Goal: Task Accomplishment & Management: Complete application form

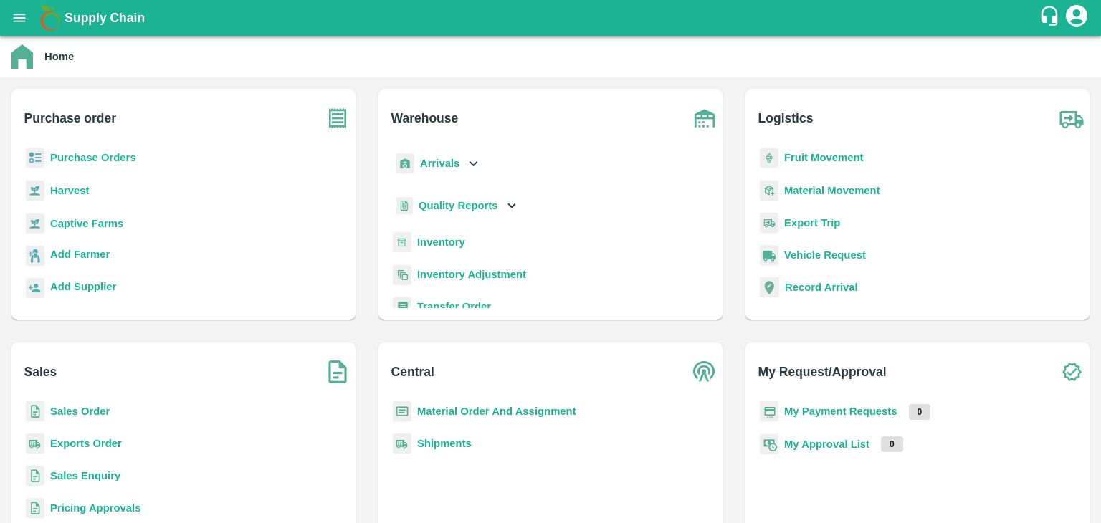
click at [1072, 18] on icon "account of current user" at bounding box center [1077, 16] width 22 height 22
click at [1006, 80] on li "Logout" at bounding box center [1042, 76] width 110 height 24
click at [76, 413] on b "Sales Order" at bounding box center [79, 411] width 59 height 11
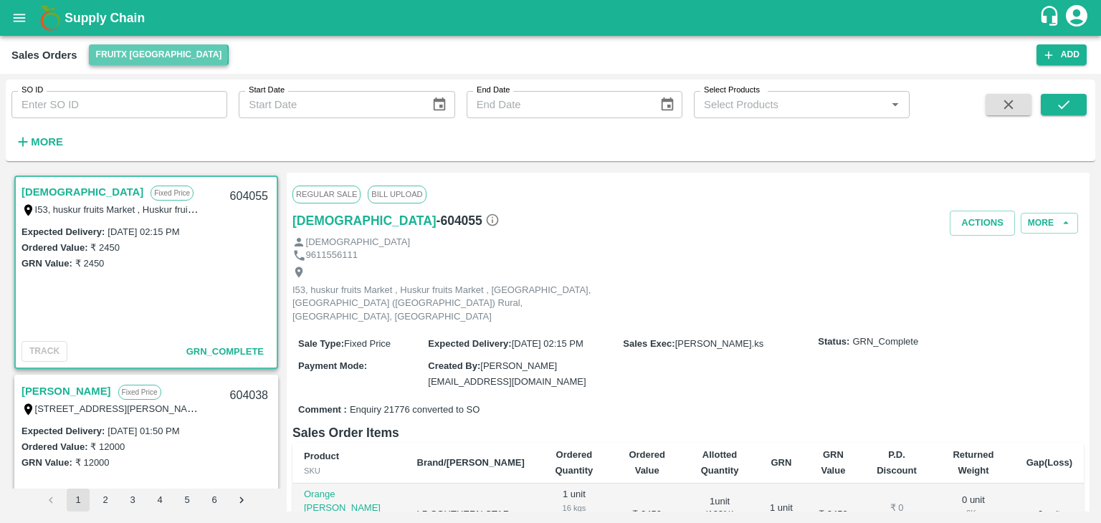
click at [158, 55] on button "FruitX [GEOGRAPHIC_DATA]" at bounding box center [159, 54] width 140 height 21
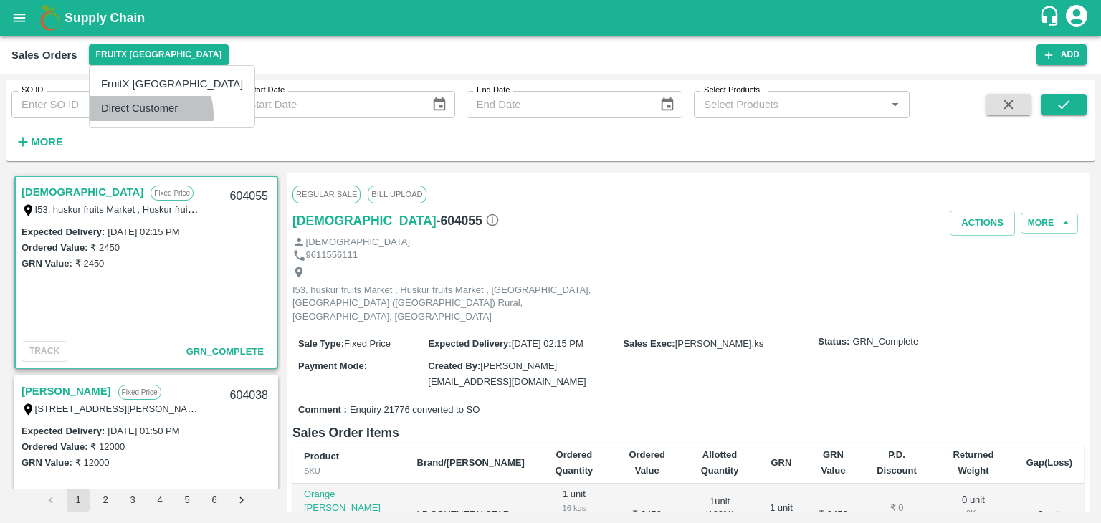
click at [150, 115] on li "Direct Customer" at bounding box center [172, 108] width 165 height 24
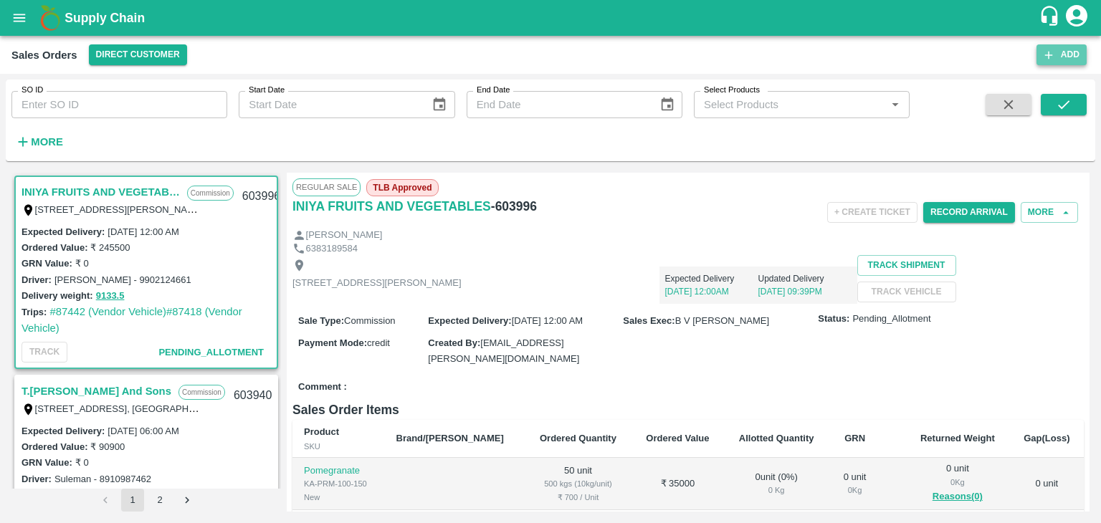
click at [1047, 57] on icon "button" at bounding box center [1048, 55] width 13 height 13
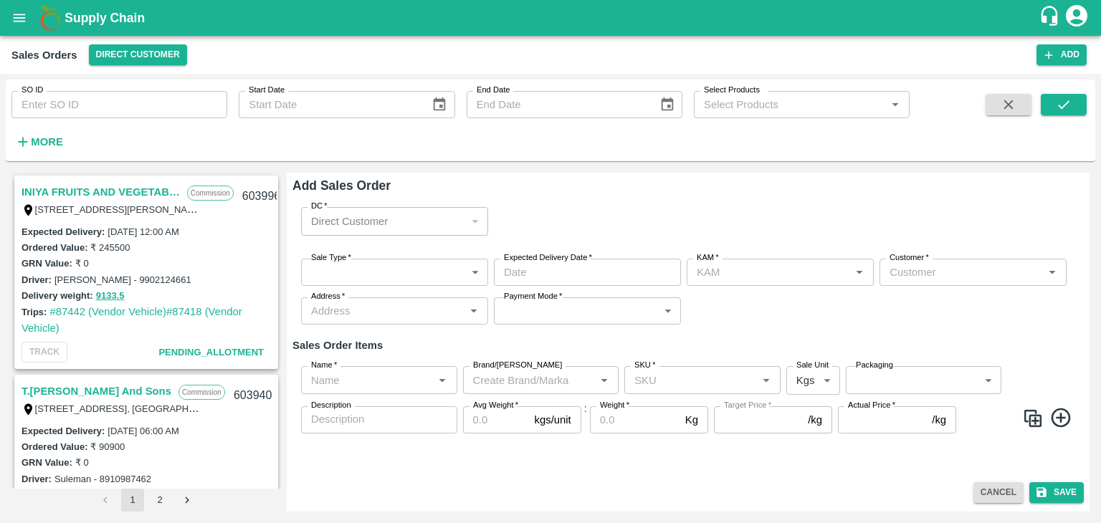
type input "[PERSON_NAME]"
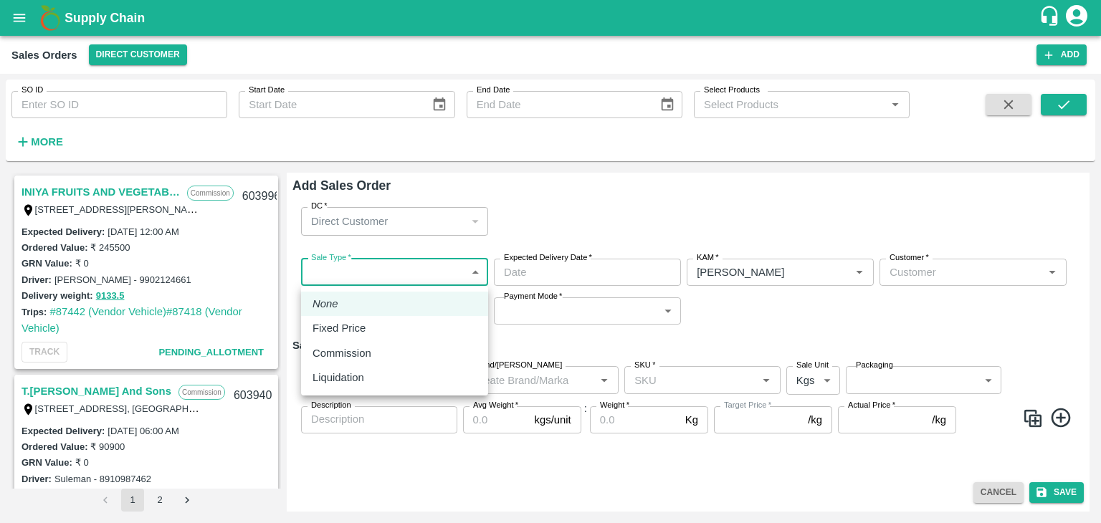
click at [372, 276] on body "Supply Chain Sales Orders Direct Customer Add SO ID SO ID Start Date Start Date…" at bounding box center [550, 261] width 1101 height 523
click at [346, 351] on p "Commission" at bounding box center [342, 353] width 59 height 16
type input "2"
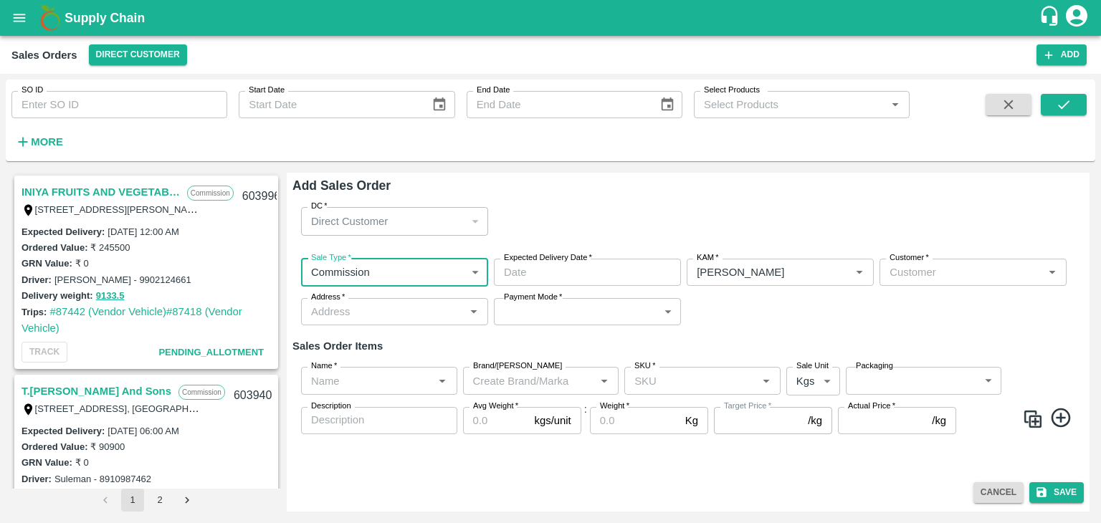
type input "DD/MM/YYYY hh:mm aa"
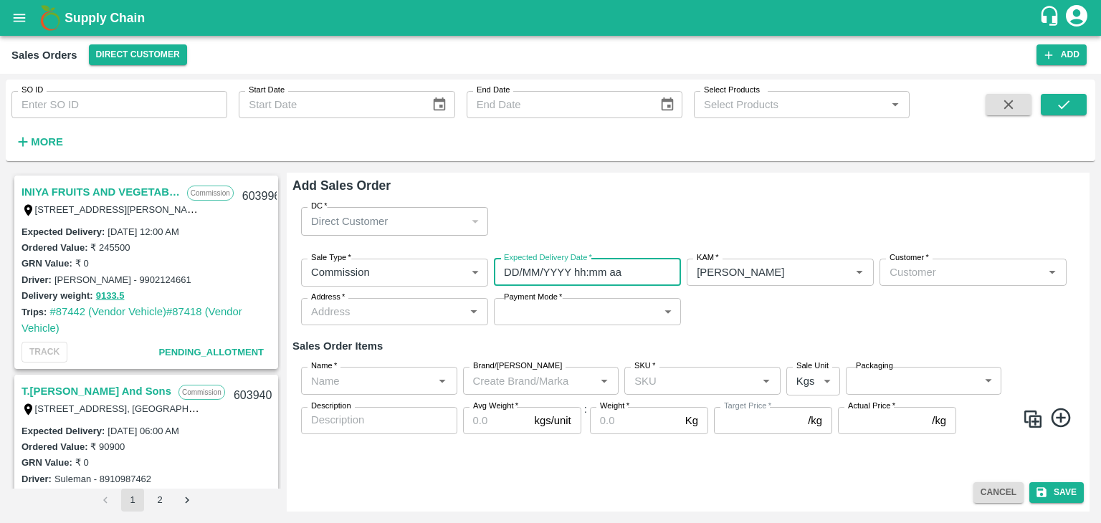
click at [540, 276] on input "DD/MM/YYYY hh:mm aa" at bounding box center [582, 272] width 177 height 27
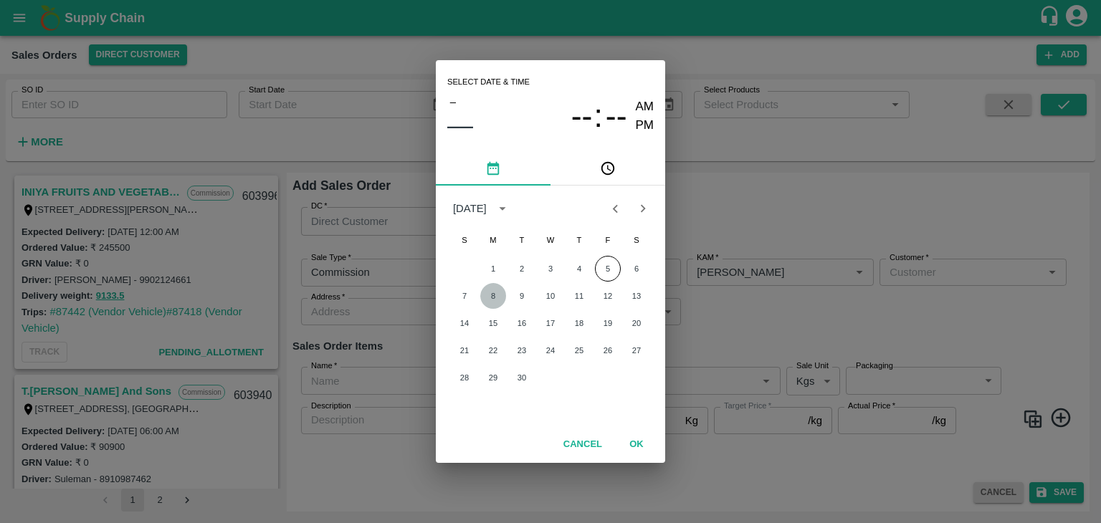
click at [493, 297] on button "8" at bounding box center [493, 296] width 26 height 26
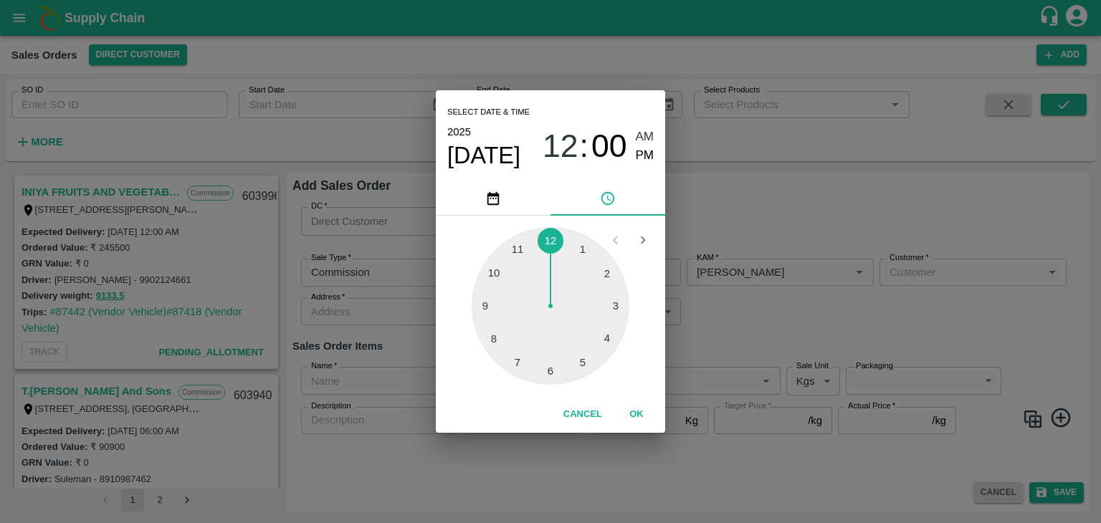
click at [544, 373] on div at bounding box center [551, 306] width 158 height 158
click at [645, 137] on span "AM" at bounding box center [645, 137] width 19 height 19
click at [636, 418] on button "OK" at bounding box center [637, 414] width 46 height 25
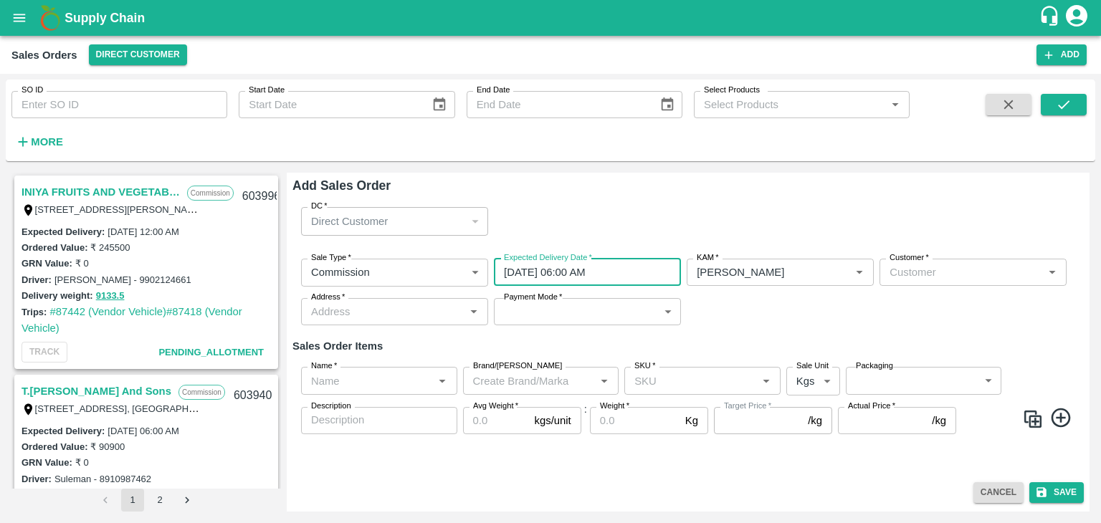
click at [518, 275] on input "[DATE] 06:00 AM" at bounding box center [582, 272] width 177 height 27
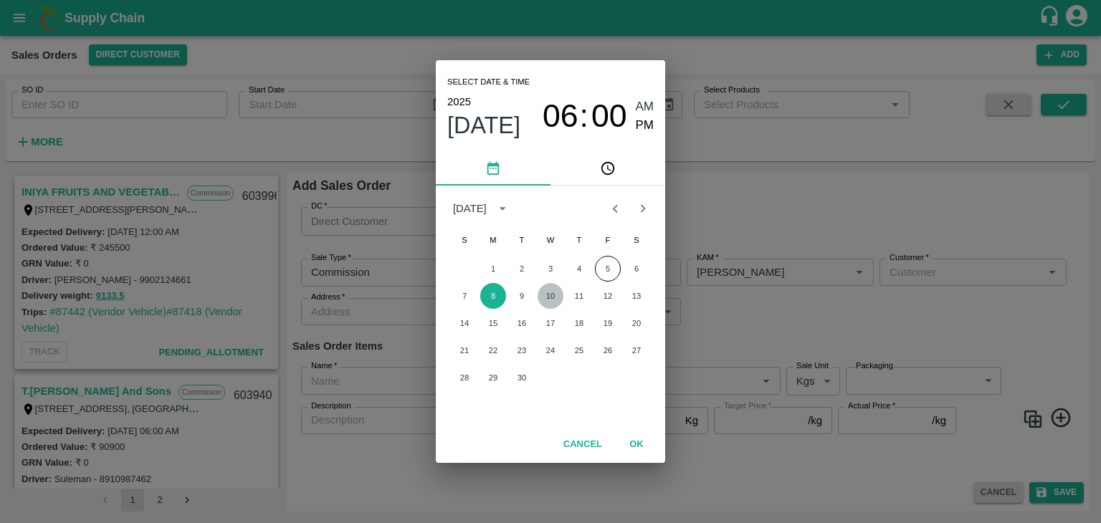
click at [547, 297] on button "10" at bounding box center [551, 296] width 26 height 26
type input "[DATE] 06:00 AM"
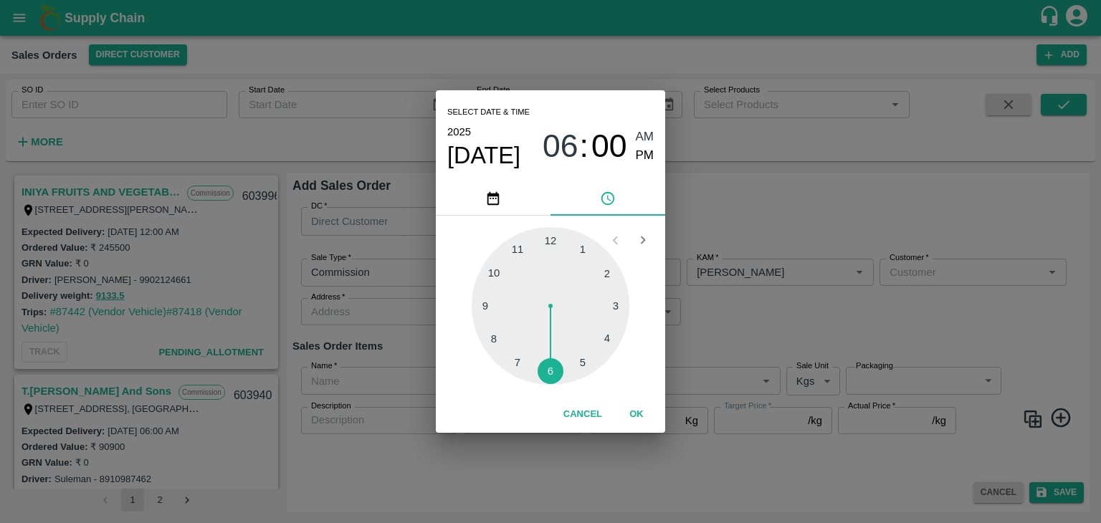
click at [645, 140] on span "AM" at bounding box center [645, 137] width 19 height 19
click at [636, 416] on button "OK" at bounding box center [637, 414] width 46 height 25
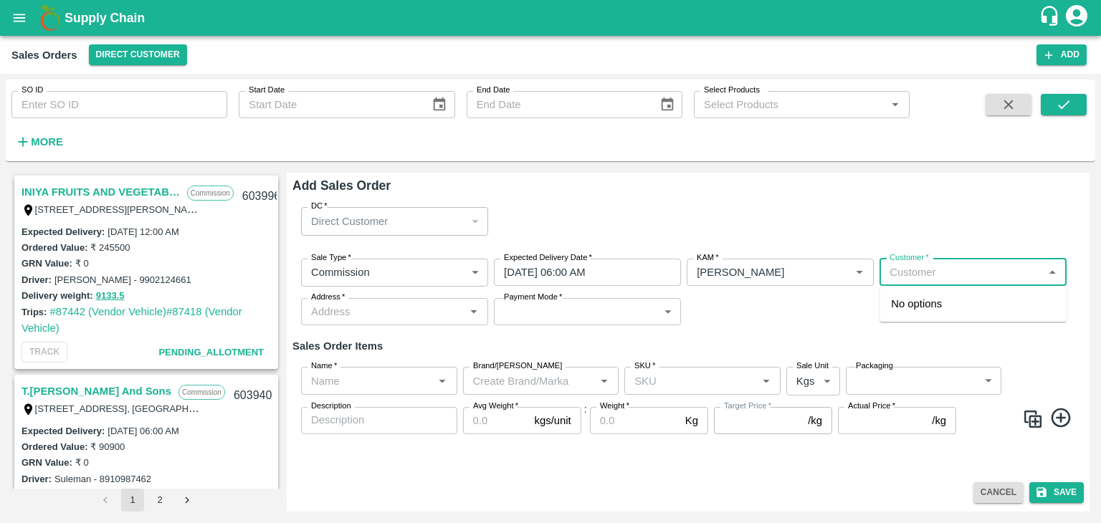
click at [919, 279] on input "Customer   *" at bounding box center [961, 272] width 155 height 19
click at [935, 307] on p "T.[PERSON_NAME] And Sons" at bounding box center [963, 304] width 144 height 16
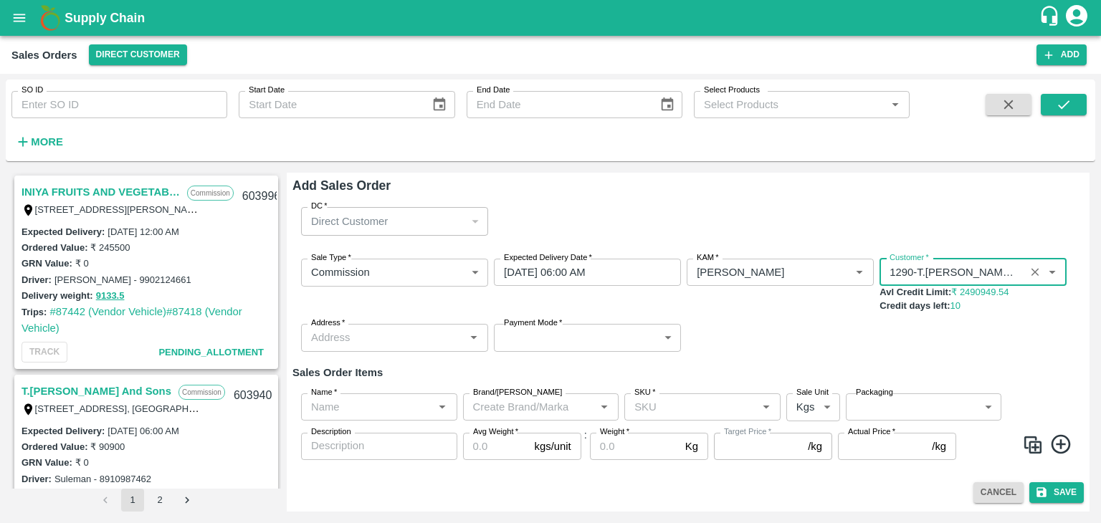
type input "1290-T.[PERSON_NAME] And Sons"
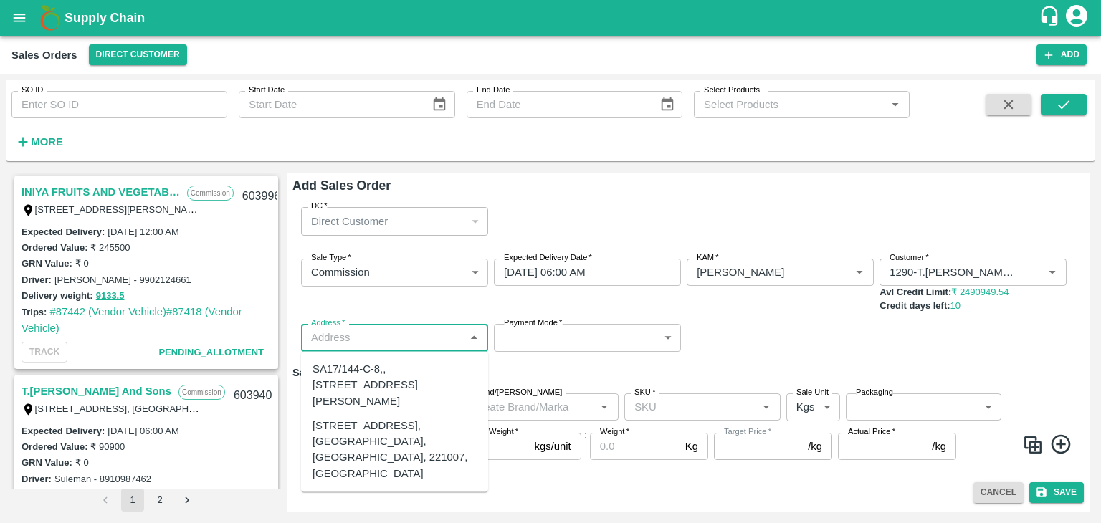
click at [413, 338] on input "Address   *" at bounding box center [382, 337] width 155 height 19
click at [373, 452] on div "[STREET_ADDRESS], [GEOGRAPHIC_DATA], [GEOGRAPHIC_DATA], 221007, [GEOGRAPHIC_DAT…" at bounding box center [395, 450] width 164 height 64
type input "[STREET_ADDRESS], [GEOGRAPHIC_DATA], [GEOGRAPHIC_DATA], 221007, [GEOGRAPHIC_DAT…"
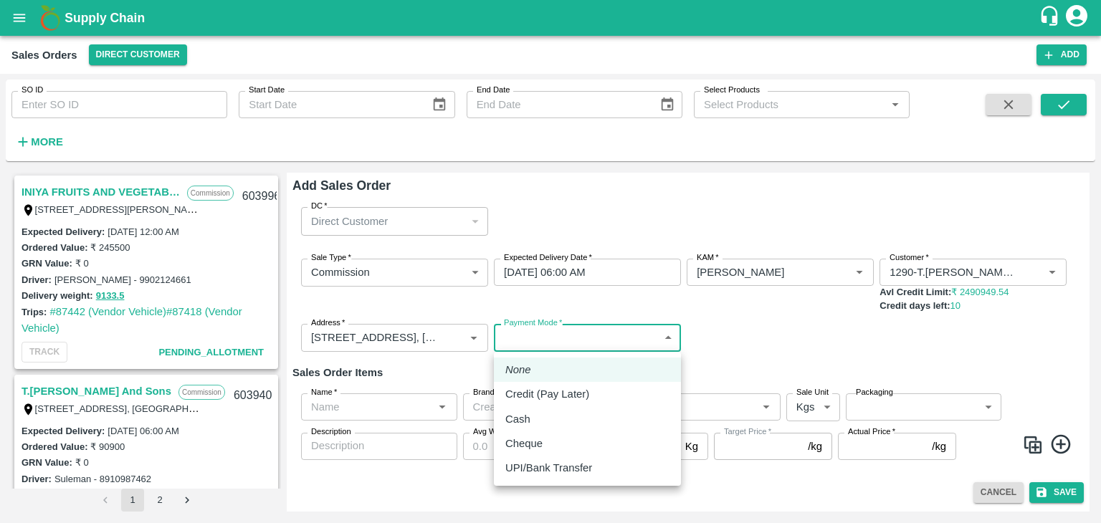
click at [537, 335] on body "Supply Chain Sales Orders Direct Customer Add SO ID SO ID Start Date Start Date…" at bounding box center [550, 261] width 1101 height 523
click at [551, 394] on p "Credit (Pay Later)" at bounding box center [547, 394] width 84 height 16
type input "credit"
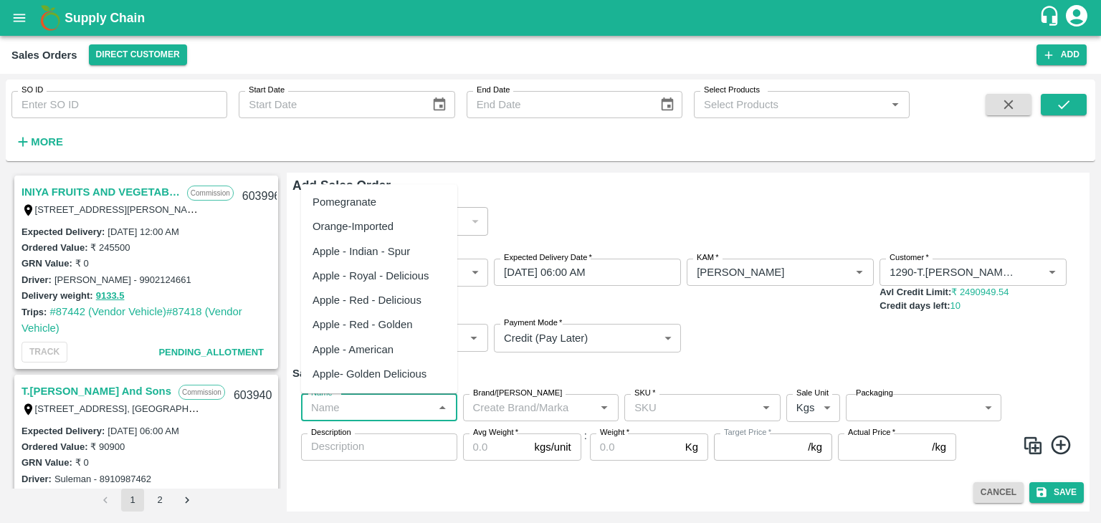
click at [409, 415] on input "Name   *" at bounding box center [367, 408] width 124 height 19
click at [362, 206] on div "Pomegranate" at bounding box center [345, 202] width 64 height 16
type input "Pomegranate"
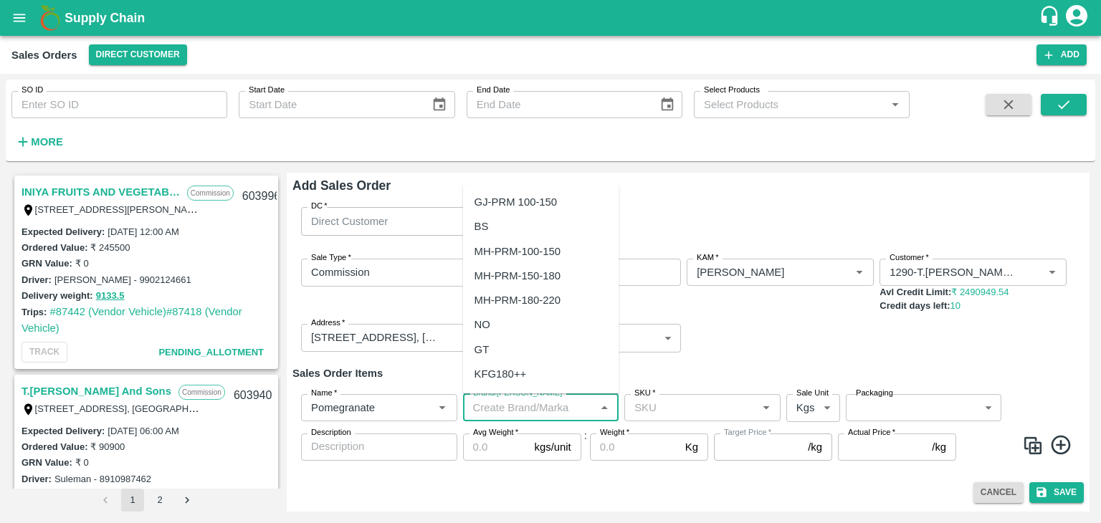
click at [486, 405] on input "Brand/[PERSON_NAME]" at bounding box center [529, 408] width 124 height 19
click at [488, 302] on div "TS" at bounding box center [541, 302] width 156 height 24
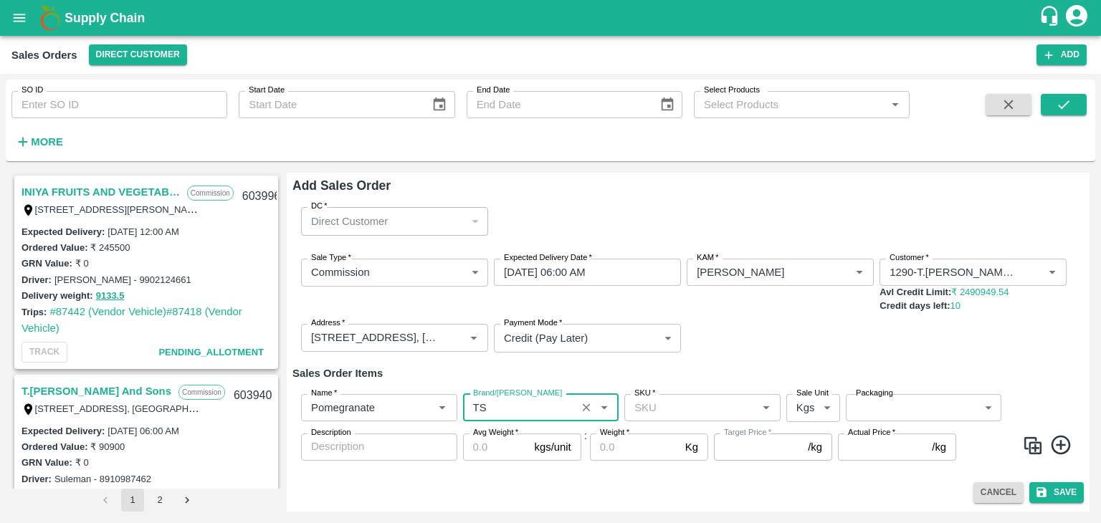
type input "TS"
click at [674, 405] on input "SKU   *" at bounding box center [691, 408] width 124 height 19
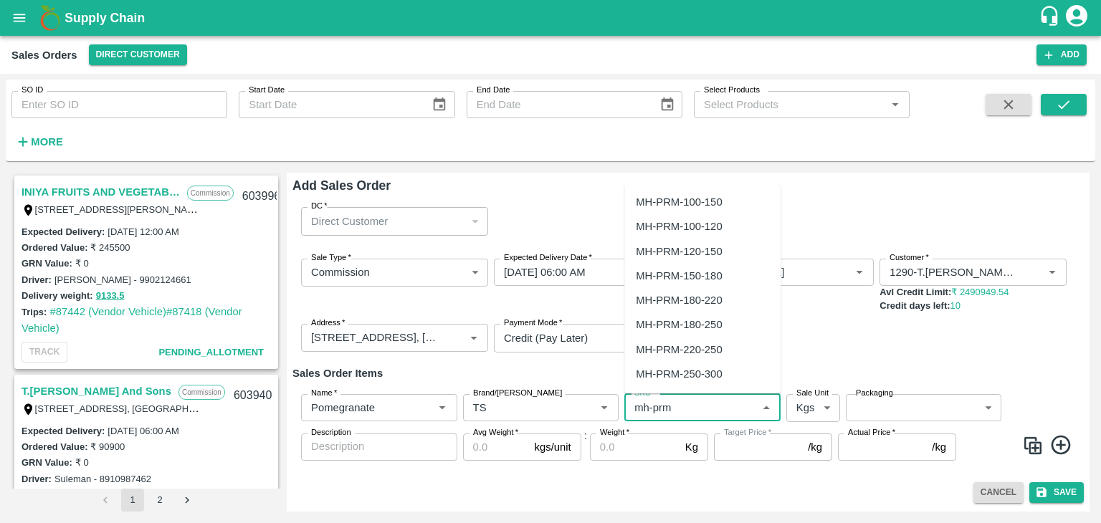
click at [712, 302] on div "MH-PRM-180-220" at bounding box center [679, 300] width 86 height 16
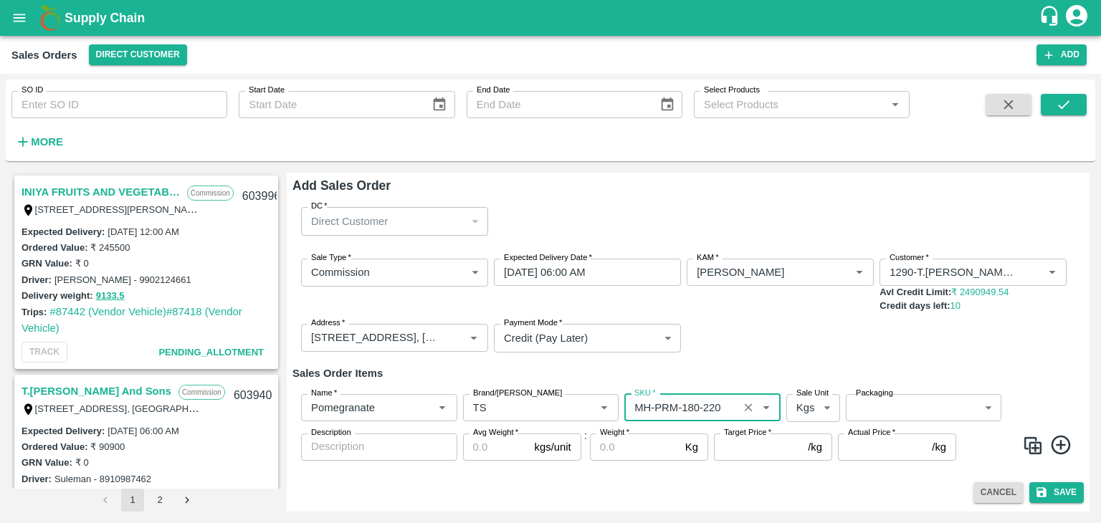
type input "MH-PRM-180-220"
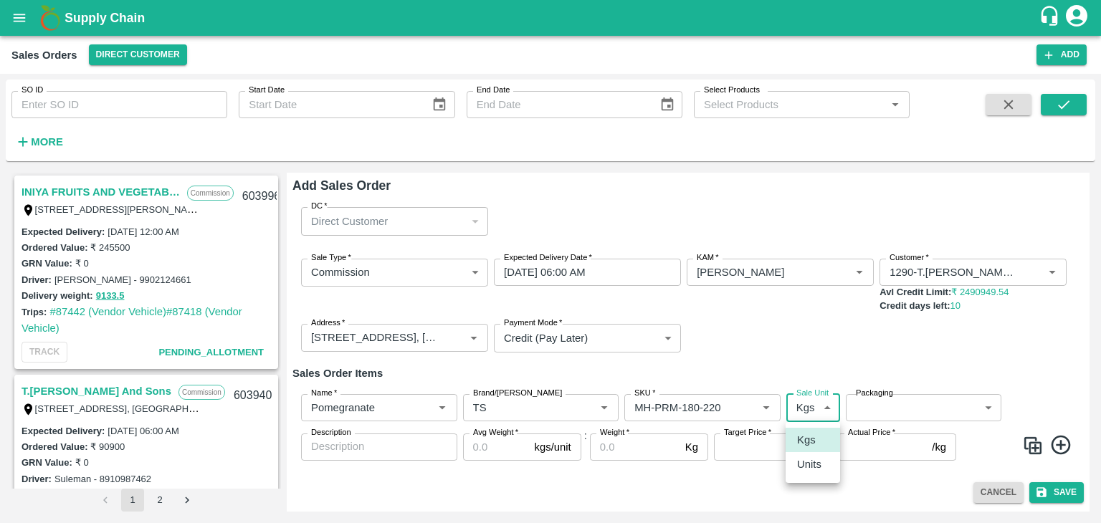
click at [824, 406] on body "Supply Chain Sales Orders Direct Customer Add SO ID SO ID Start Date Start Date…" at bounding box center [550, 261] width 1101 height 523
click at [809, 471] on p "Units" at bounding box center [809, 465] width 24 height 16
type input "2"
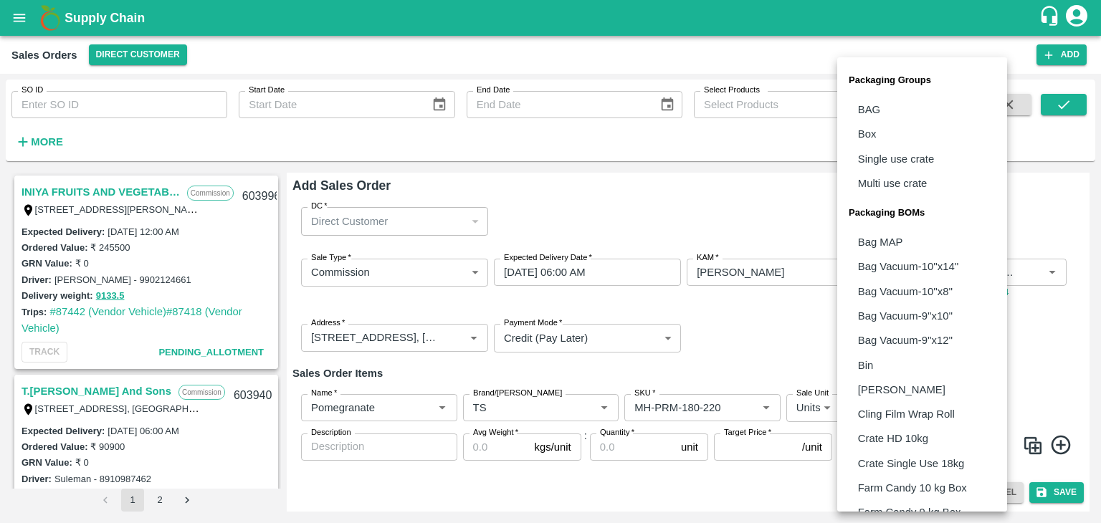
click at [874, 410] on body "Supply Chain Sales Orders Direct Customer Add SO ID SO ID Start Date Start Date…" at bounding box center [550, 261] width 1101 height 523
click at [873, 135] on p "Box" at bounding box center [867, 134] width 19 height 16
type input "GRP/1"
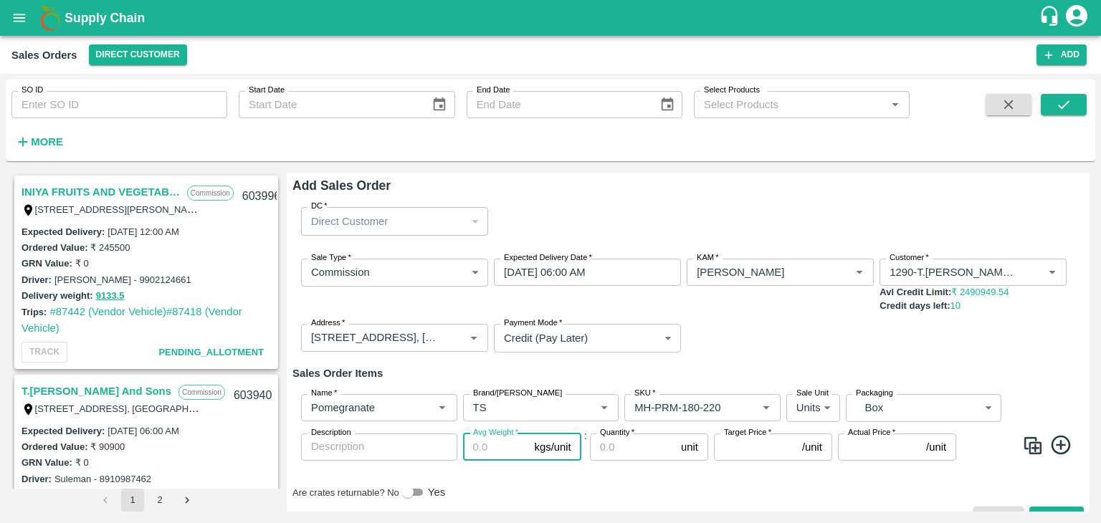
click at [487, 449] on input "Avg Weight   *" at bounding box center [496, 447] width 66 height 27
type input "10"
click at [609, 453] on input "Quantity   *" at bounding box center [632, 447] width 85 height 27
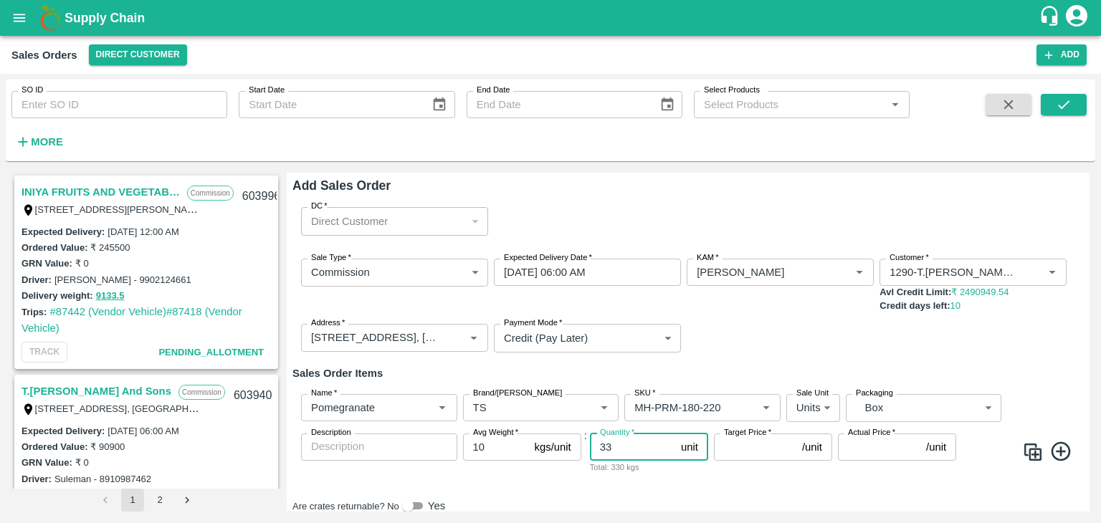
type input "33"
click at [744, 450] on input "Target Price   *" at bounding box center [755, 447] width 82 height 27
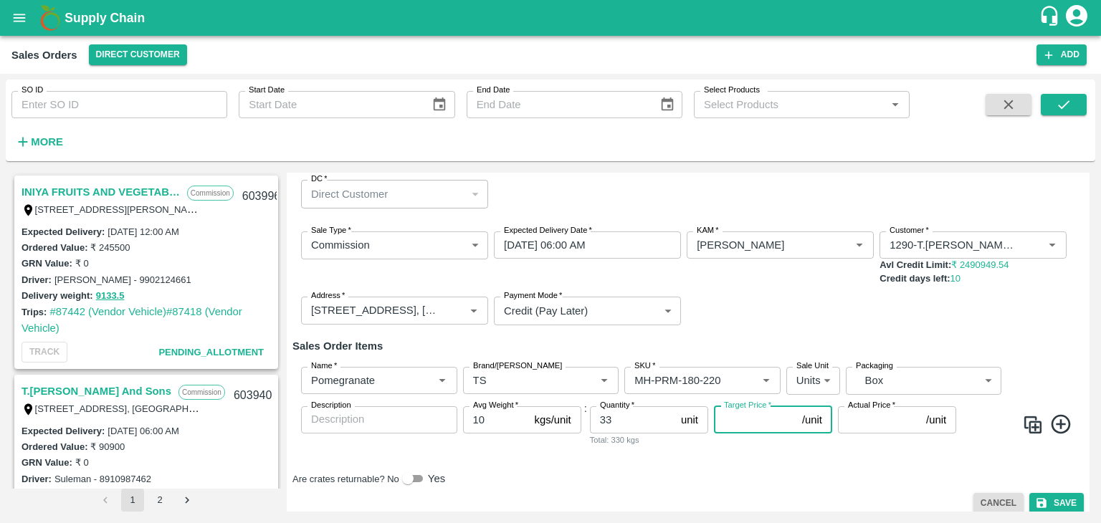
scroll to position [38, 0]
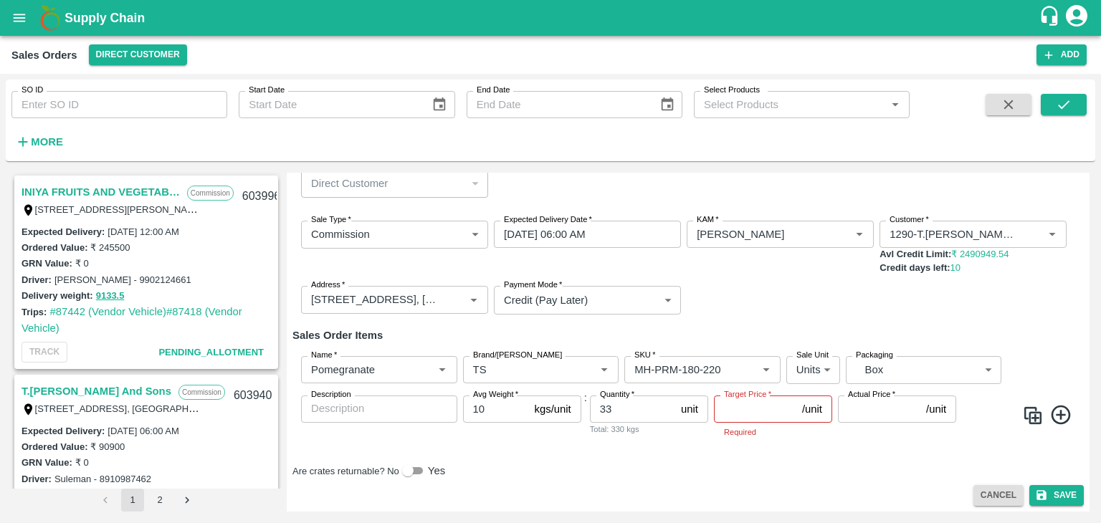
click at [1058, 411] on icon at bounding box center [1060, 415] width 19 height 19
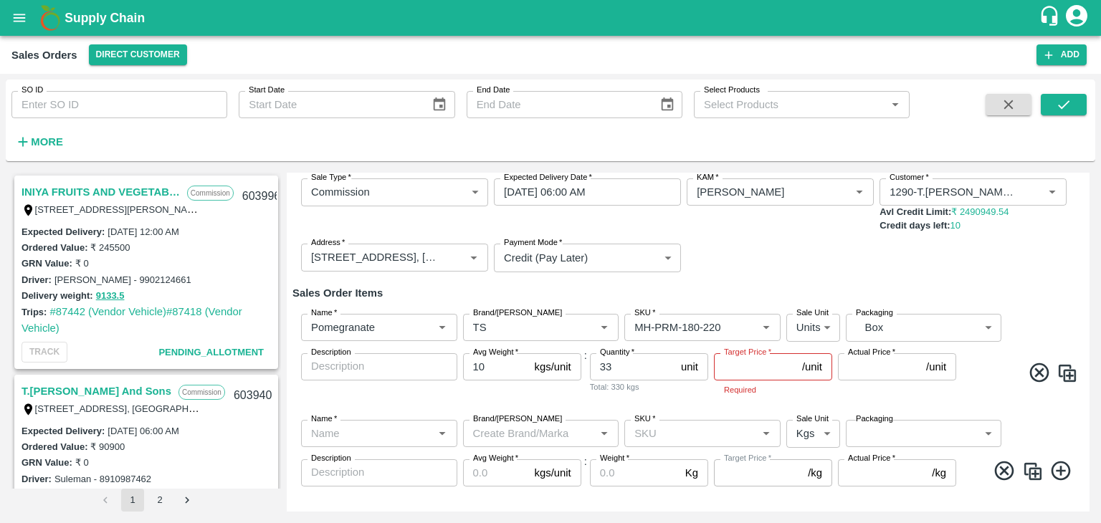
scroll to position [131, 0]
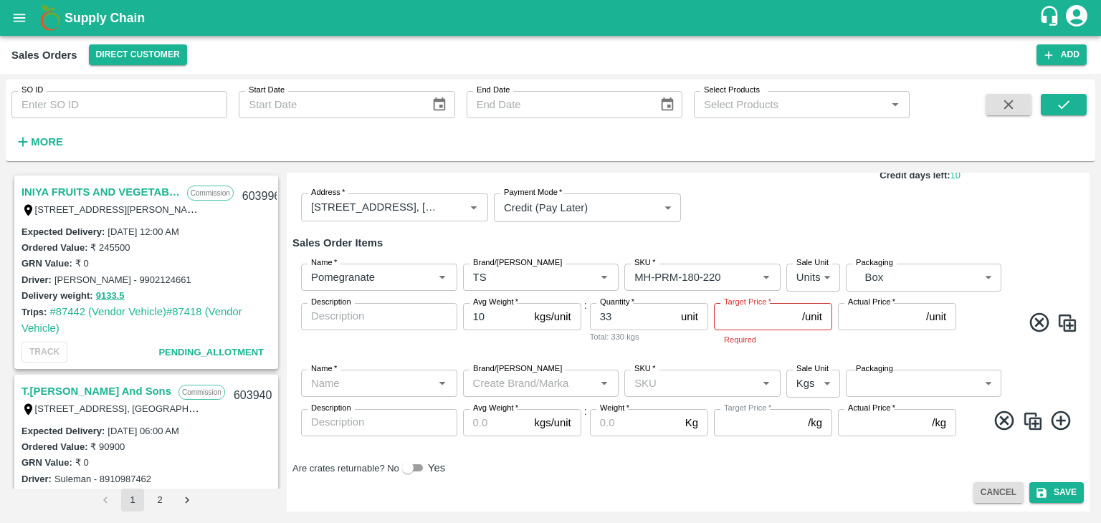
click at [364, 386] on input "Name   *" at bounding box center [367, 383] width 124 height 19
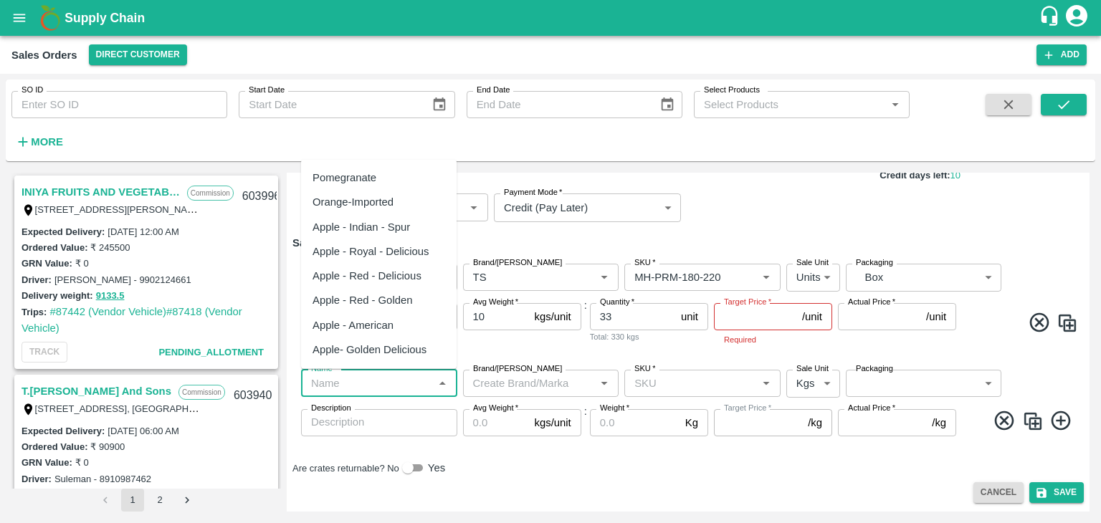
click at [350, 173] on div "Pomegranate" at bounding box center [345, 178] width 64 height 16
type input "Pomegranate"
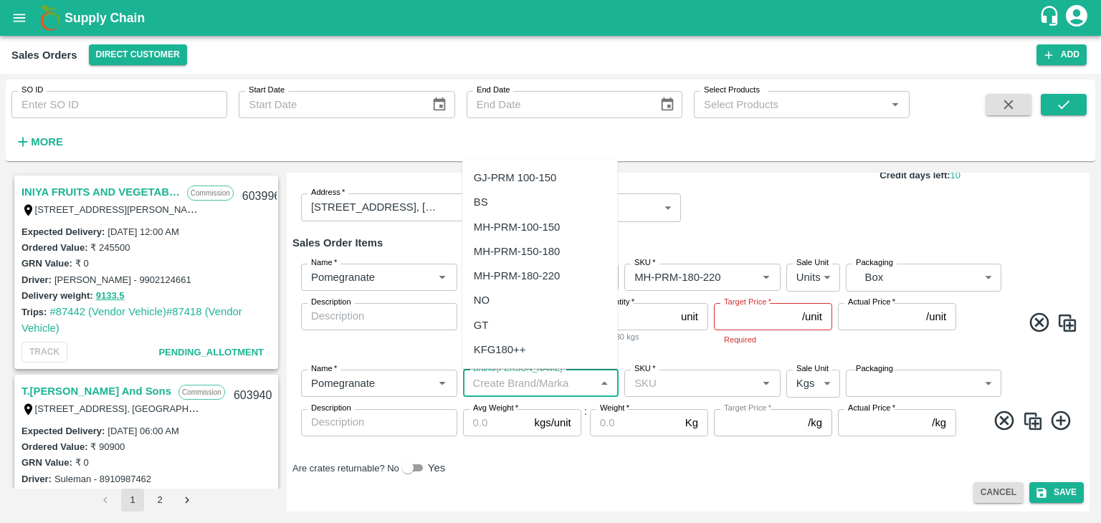
click at [496, 382] on input "Brand/[PERSON_NAME]" at bounding box center [529, 383] width 124 height 19
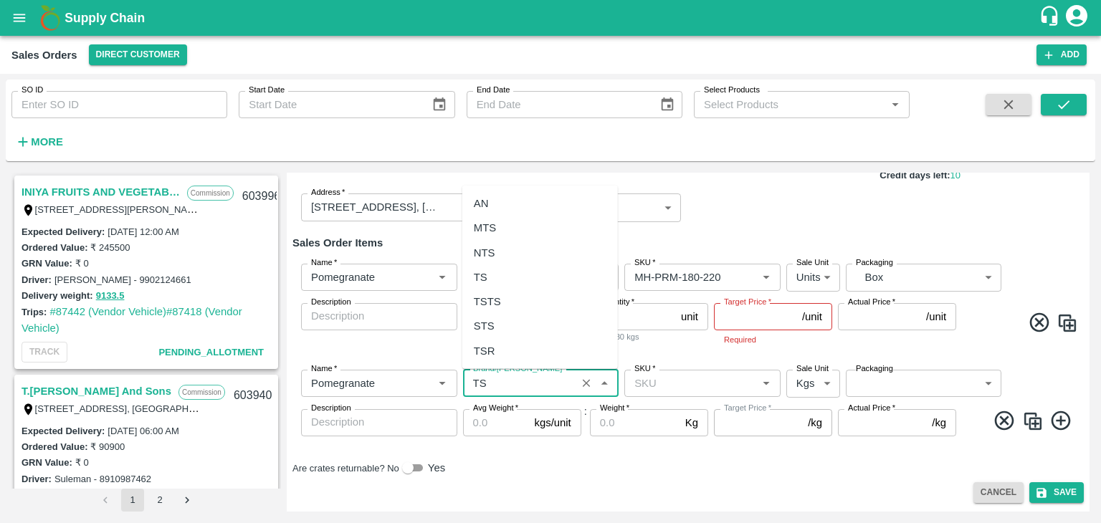
click at [492, 281] on div "TS" at bounding box center [540, 277] width 156 height 24
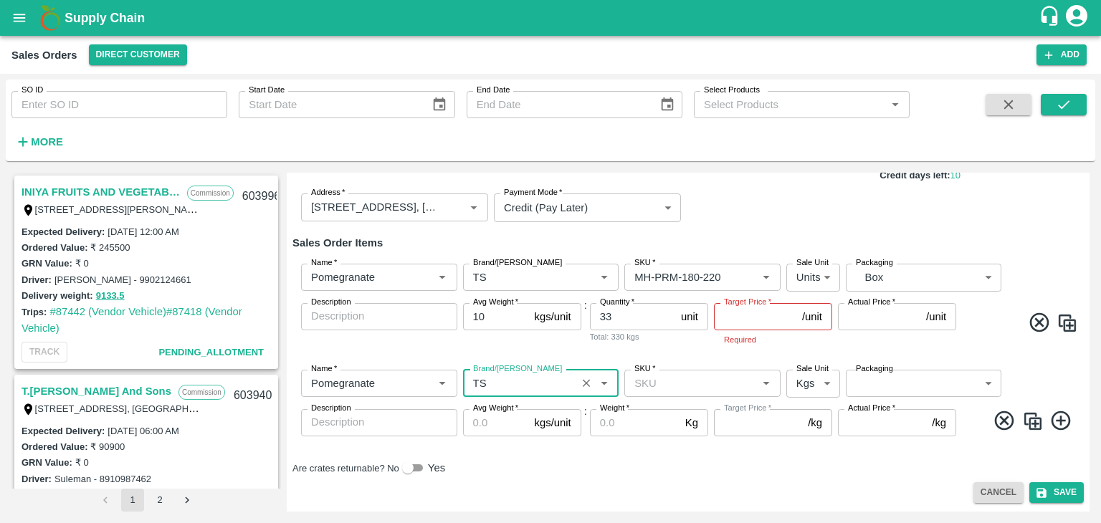
type input "TS"
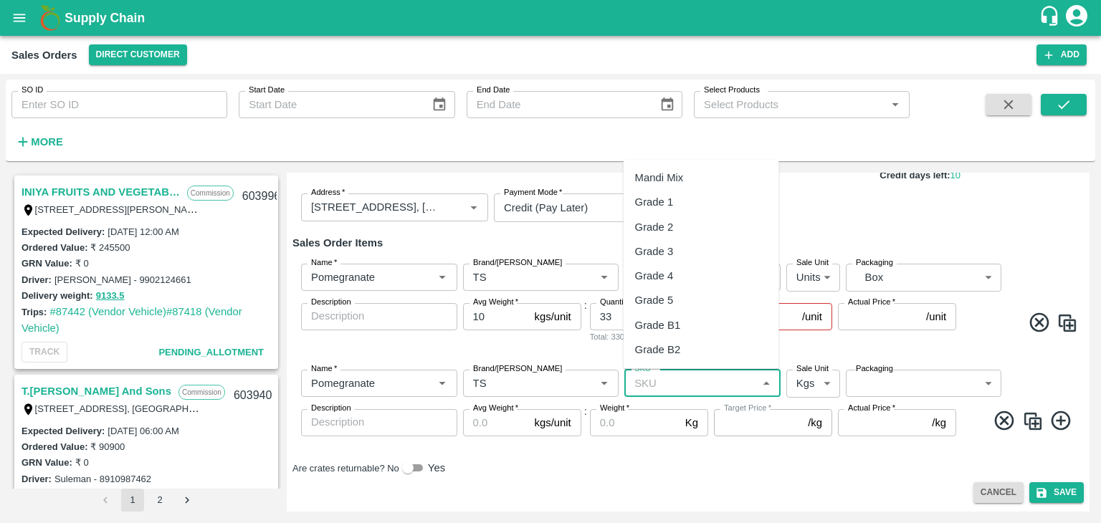
click at [654, 383] on input "SKU   *" at bounding box center [691, 383] width 124 height 19
click at [668, 226] on div "MH-PRM-120-150" at bounding box center [678, 227] width 86 height 16
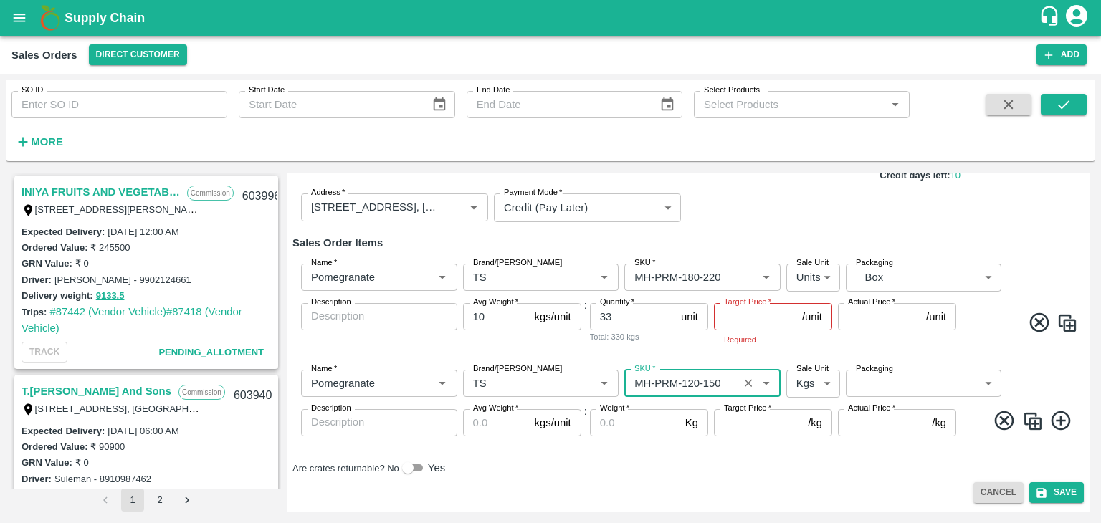
type input "MH-PRM-120-150"
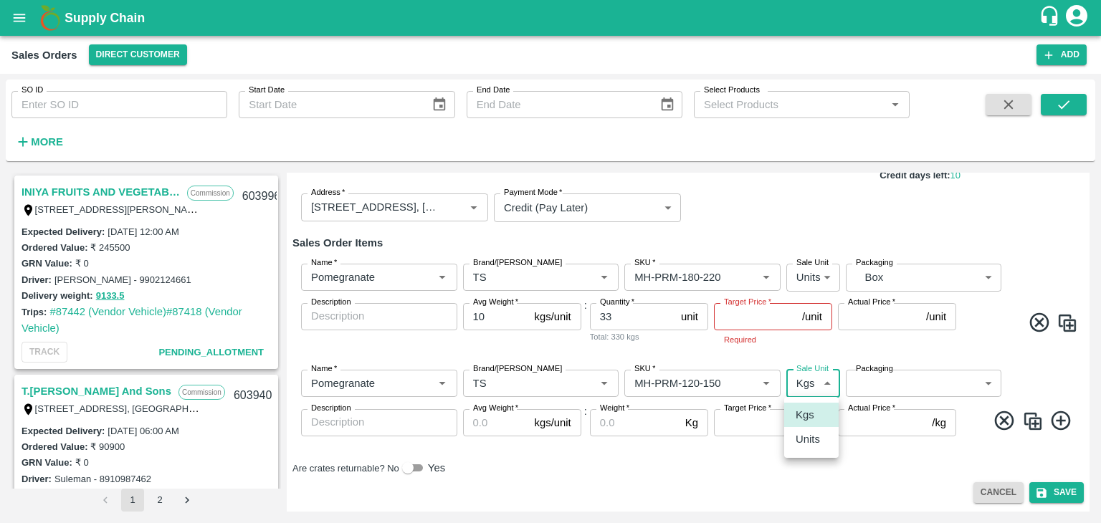
click at [816, 383] on body "Supply Chain Sales Orders Direct Customer Add SO ID SO ID Start Date Start Date…" at bounding box center [550, 261] width 1101 height 523
click at [812, 440] on p "Units" at bounding box center [808, 439] width 24 height 16
type input "2"
click at [873, 383] on body "Supply Chain Sales Orders Direct Customer Add SO ID SO ID Start Date Start Date…" at bounding box center [550, 261] width 1101 height 523
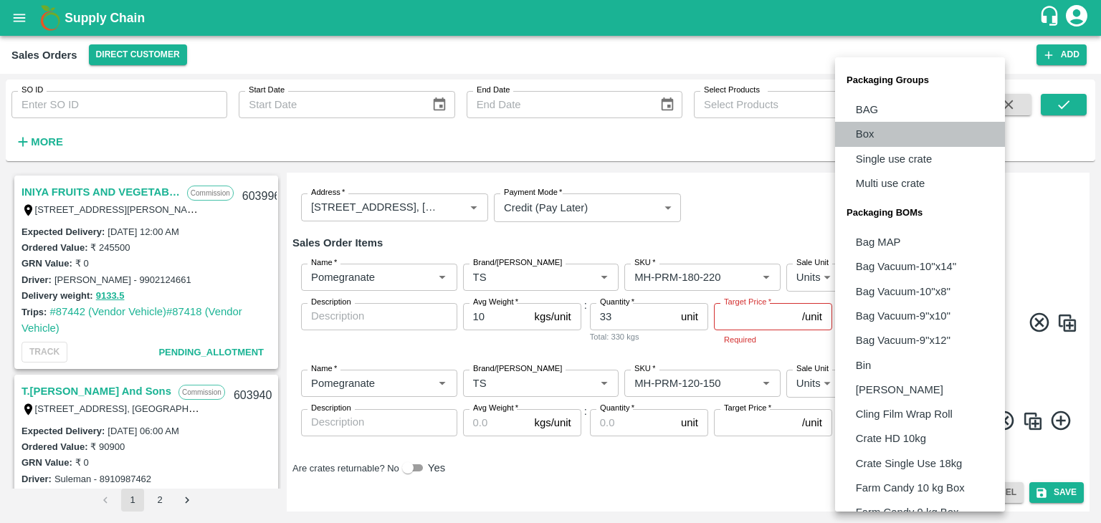
click at [866, 131] on p "Box" at bounding box center [865, 134] width 19 height 16
type input "GRP/1"
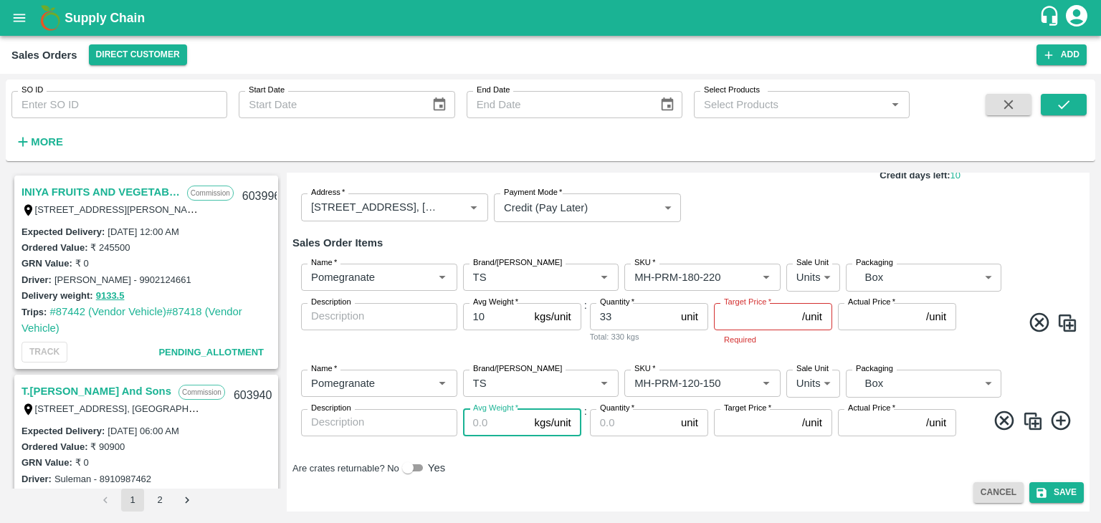
click at [482, 423] on input "Avg Weight   *" at bounding box center [496, 422] width 66 height 27
type input "10"
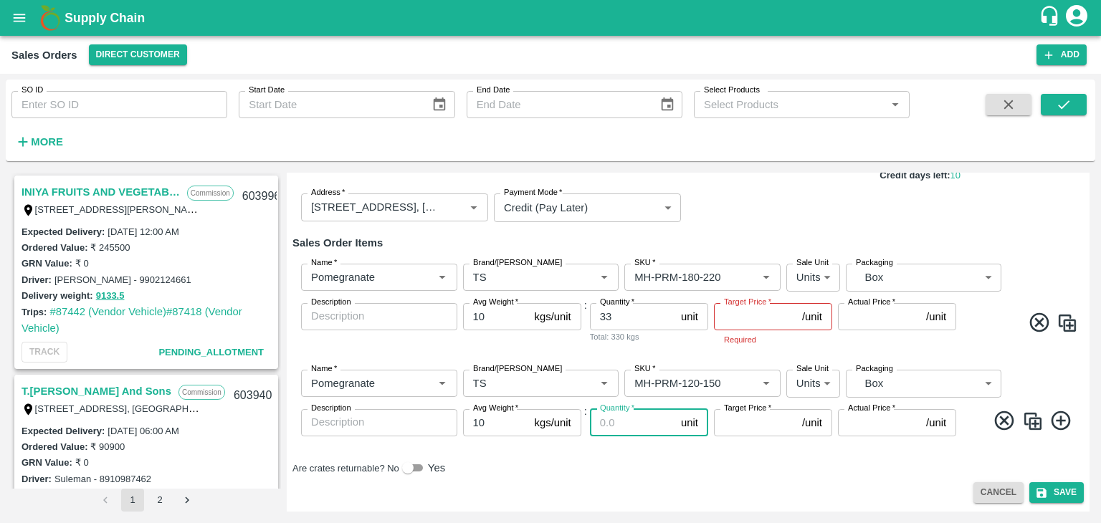
click at [606, 421] on input "Quantity   *" at bounding box center [632, 422] width 85 height 27
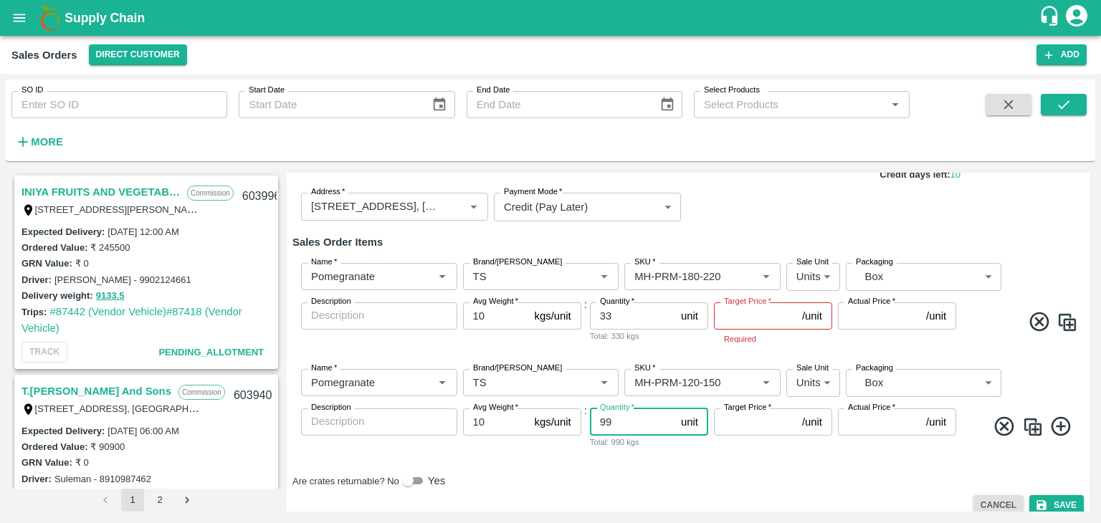
type input "99"
click at [1055, 426] on icon at bounding box center [1060, 426] width 19 height 19
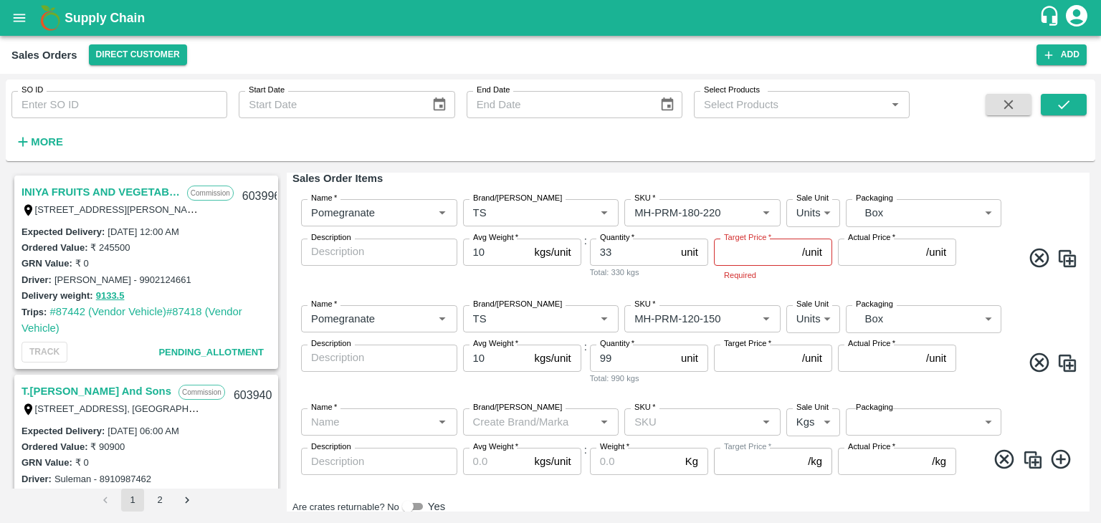
scroll to position [234, 0]
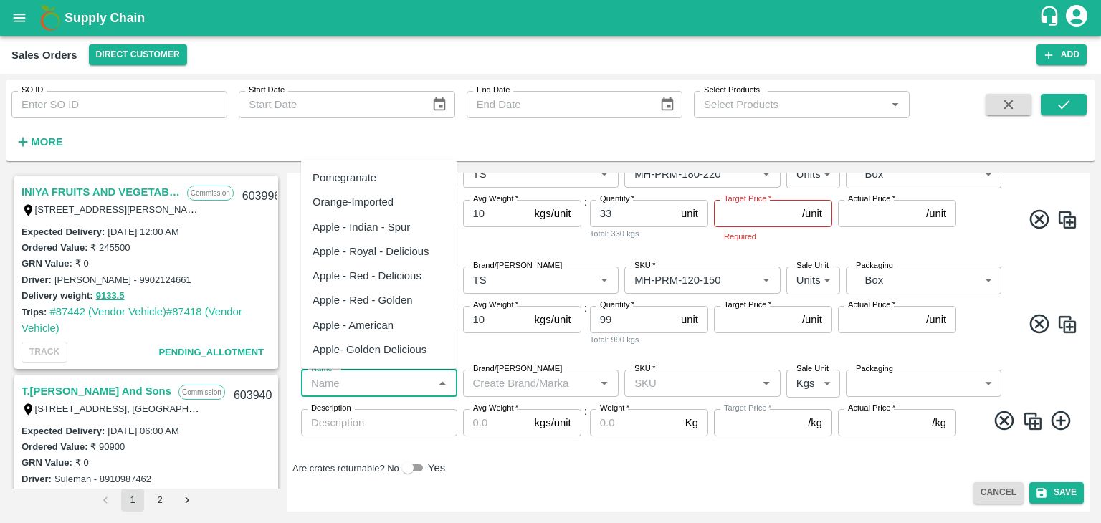
click at [387, 391] on input "Name   *" at bounding box center [367, 383] width 124 height 19
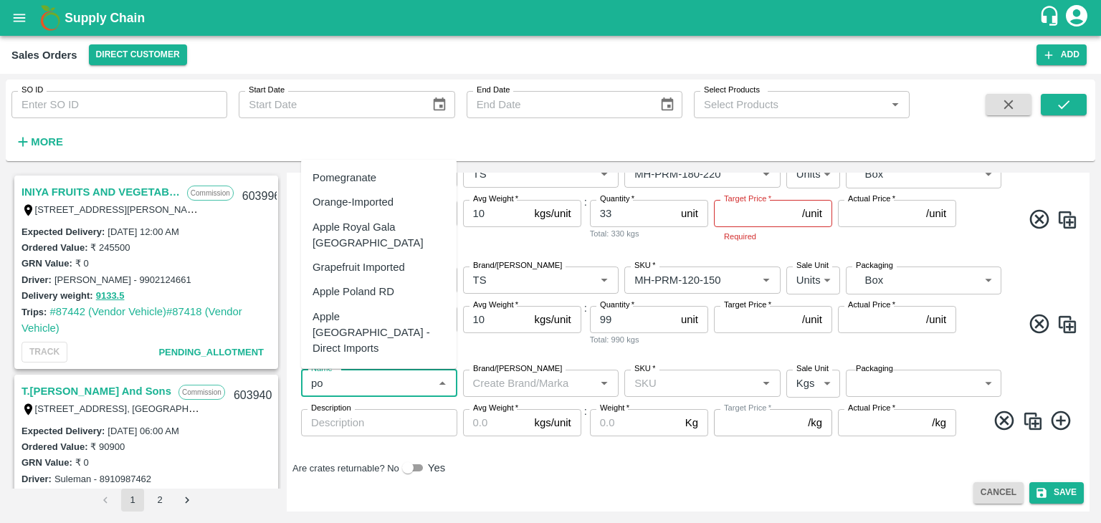
click at [353, 181] on div "Pomegranate" at bounding box center [345, 178] width 64 height 16
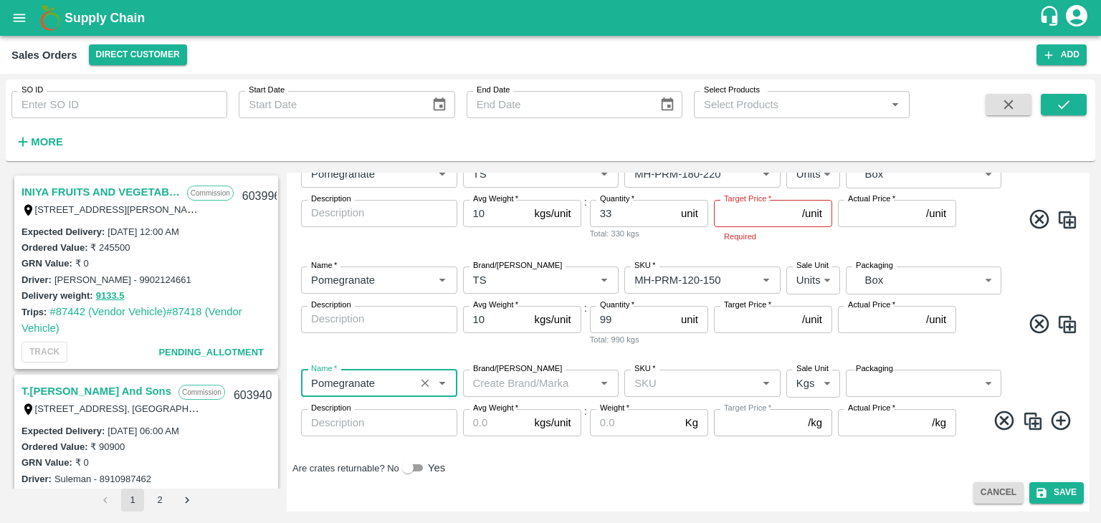
type input "Pomegranate"
click at [516, 376] on input "Brand/[PERSON_NAME]" at bounding box center [529, 383] width 124 height 19
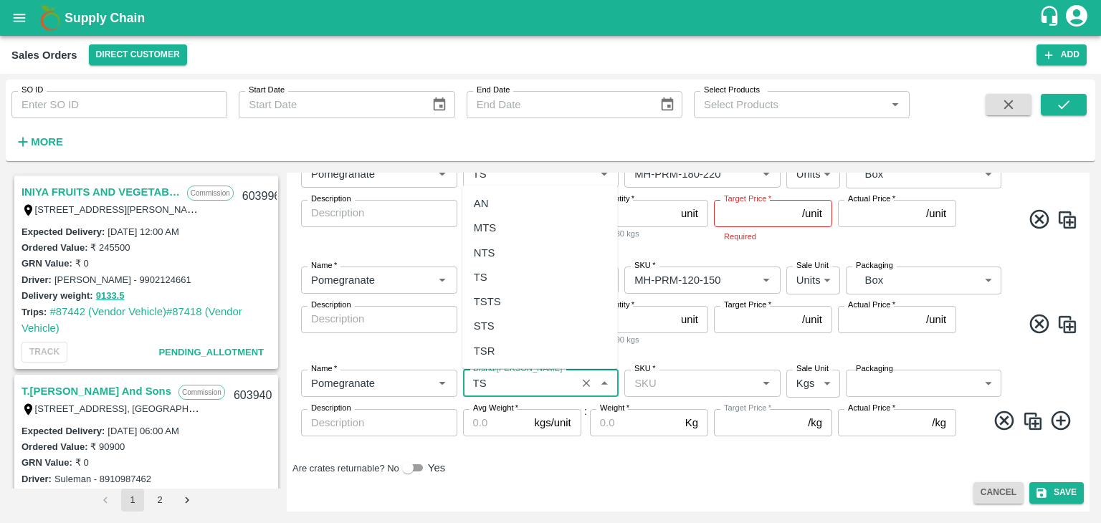
click at [485, 272] on div "TS" at bounding box center [481, 278] width 14 height 16
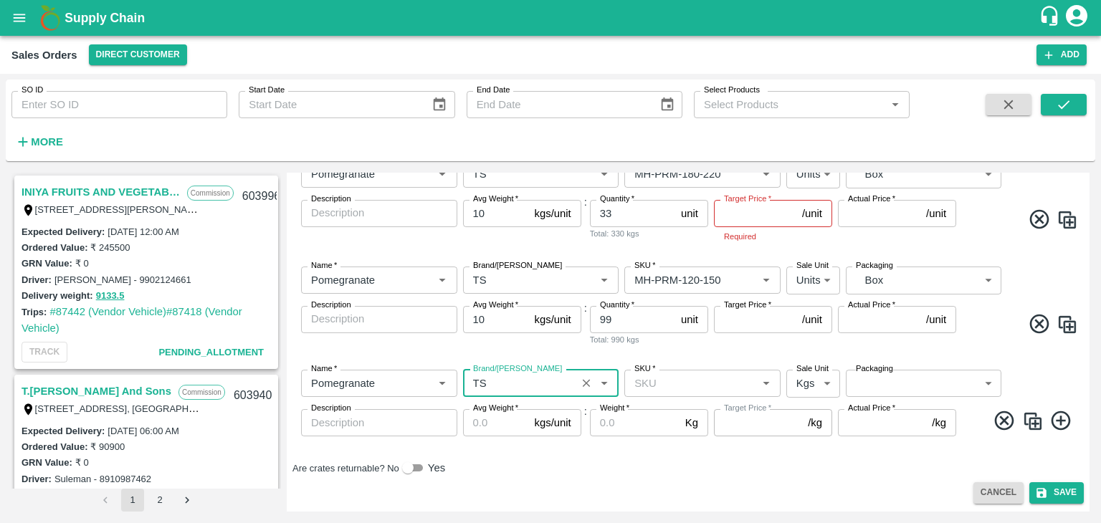
type input "TS"
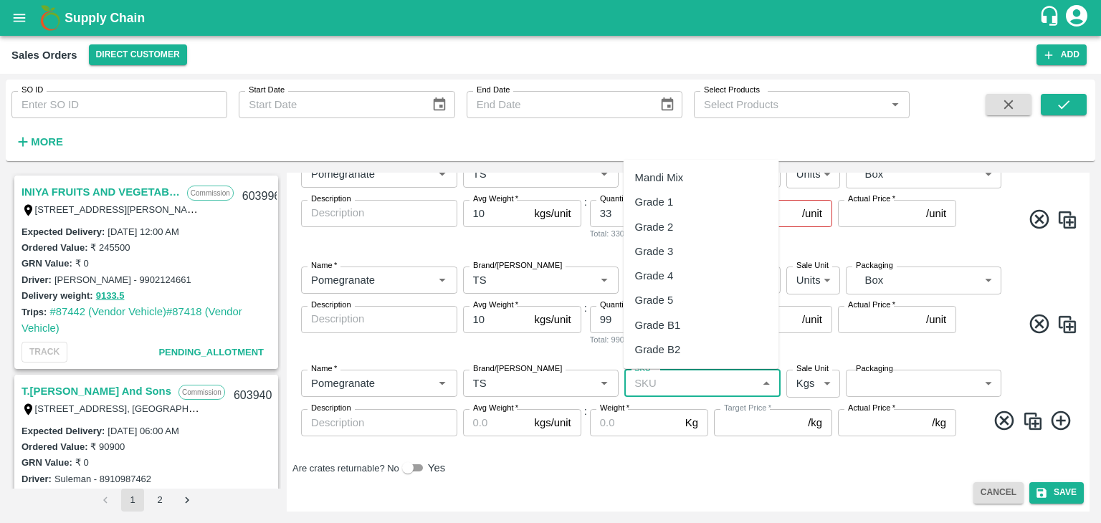
click at [650, 385] on input "SKU   *" at bounding box center [691, 383] width 124 height 19
click at [698, 202] on div "MH-PRM-100-120" at bounding box center [678, 202] width 86 height 16
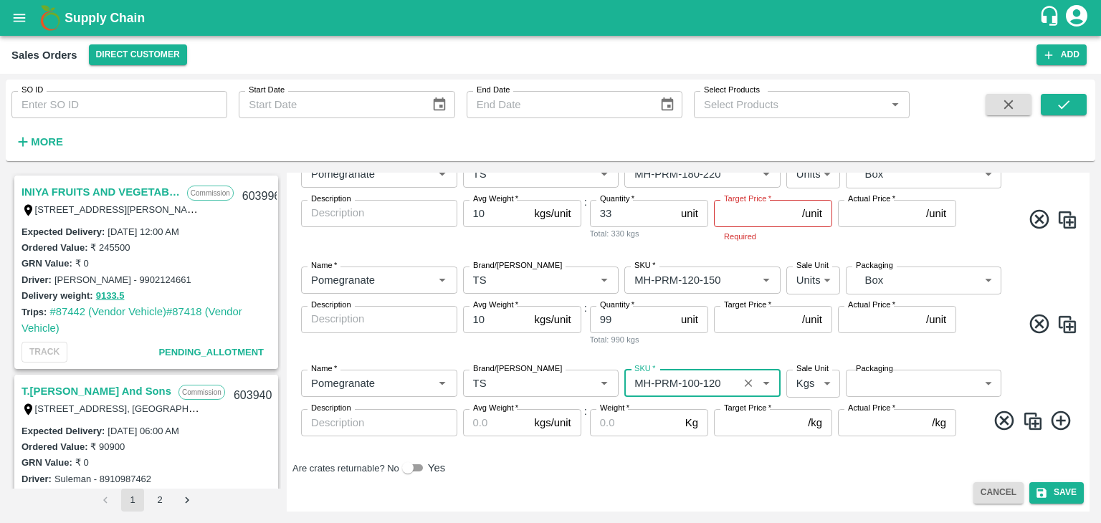
type input "MH-PRM-100-120"
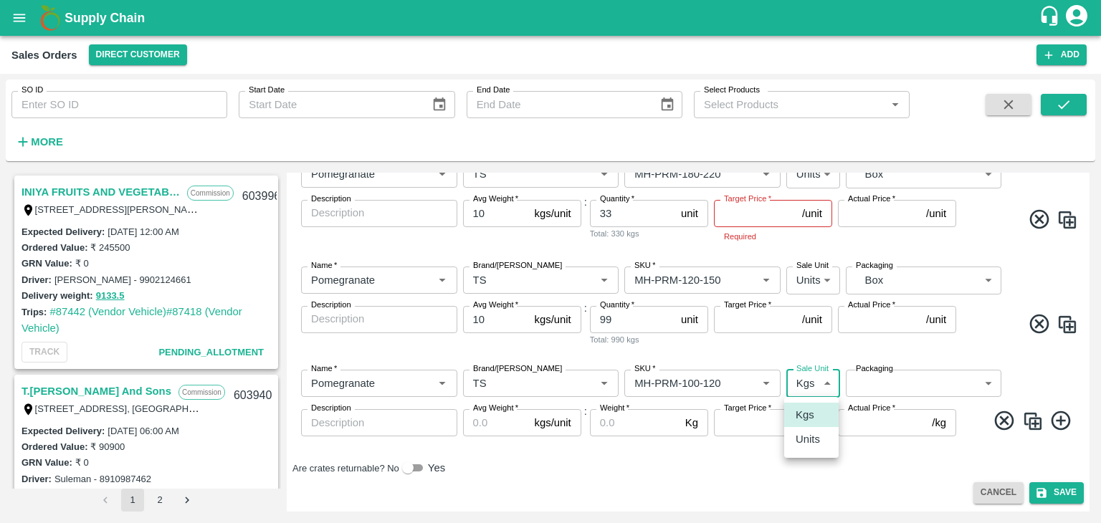
click at [823, 386] on body "Supply Chain Sales Orders Direct Customer Add SO ID SO ID Start Date Start Date…" at bounding box center [550, 261] width 1101 height 523
click at [800, 444] on p "Units" at bounding box center [808, 439] width 24 height 16
type input "2"
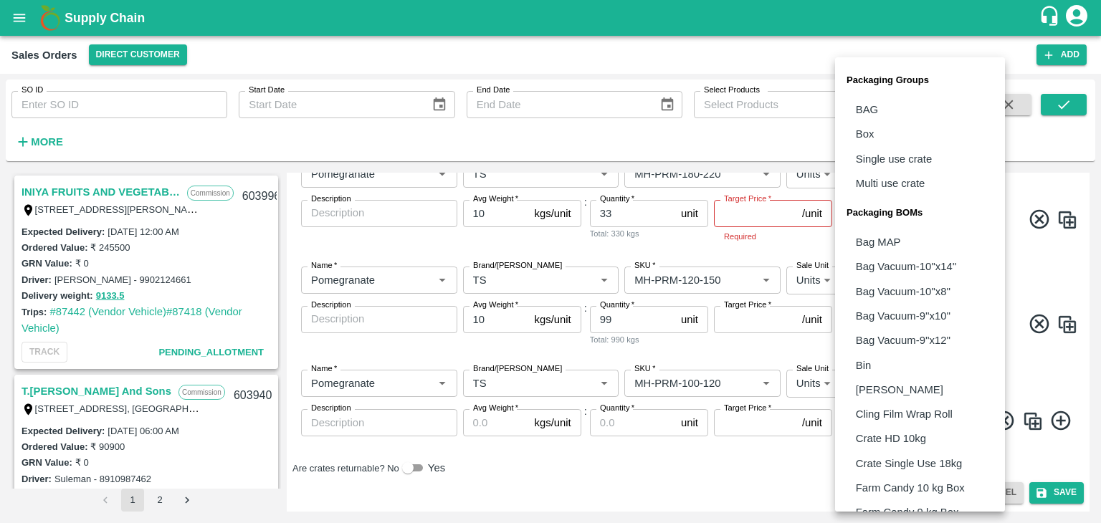
click at [877, 383] on body "Supply Chain Sales Orders Direct Customer Add SO ID SO ID Start Date Start Date…" at bounding box center [550, 261] width 1101 height 523
click at [864, 133] on p "Box" at bounding box center [865, 134] width 19 height 16
type input "GRP/1"
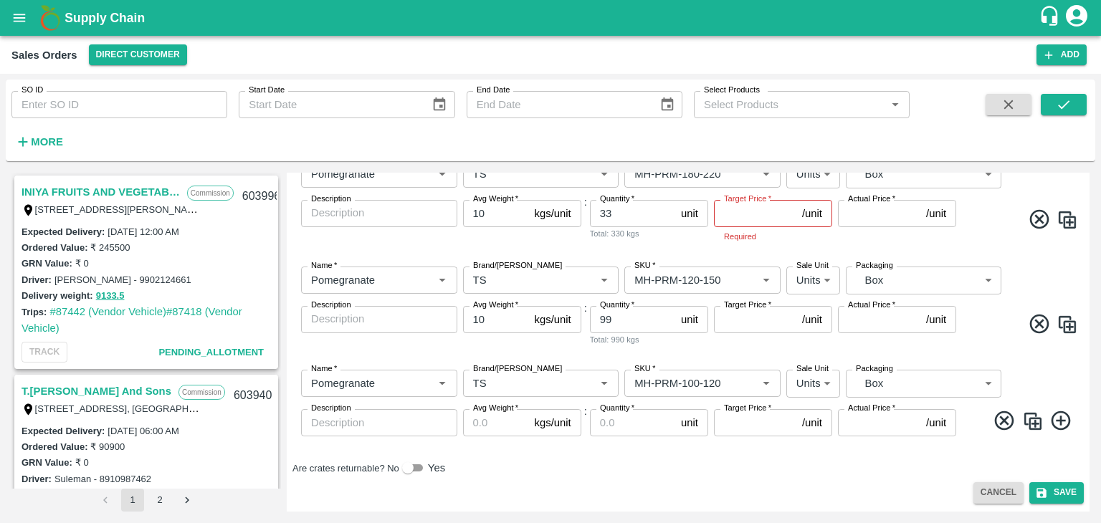
drag, startPoint x: 1086, startPoint y: 361, endPoint x: 1087, endPoint y: 374, distance: 13.6
click at [1087, 374] on div "Add Sales Order DC   * Direct Customer 6 DC Sale Type   * Commission 2 Sale Typ…" at bounding box center [688, 342] width 803 height 339
click at [490, 426] on input "Avg Weight   *" at bounding box center [496, 422] width 66 height 27
type input "10"
click at [609, 425] on input "Quantity   *" at bounding box center [632, 422] width 85 height 27
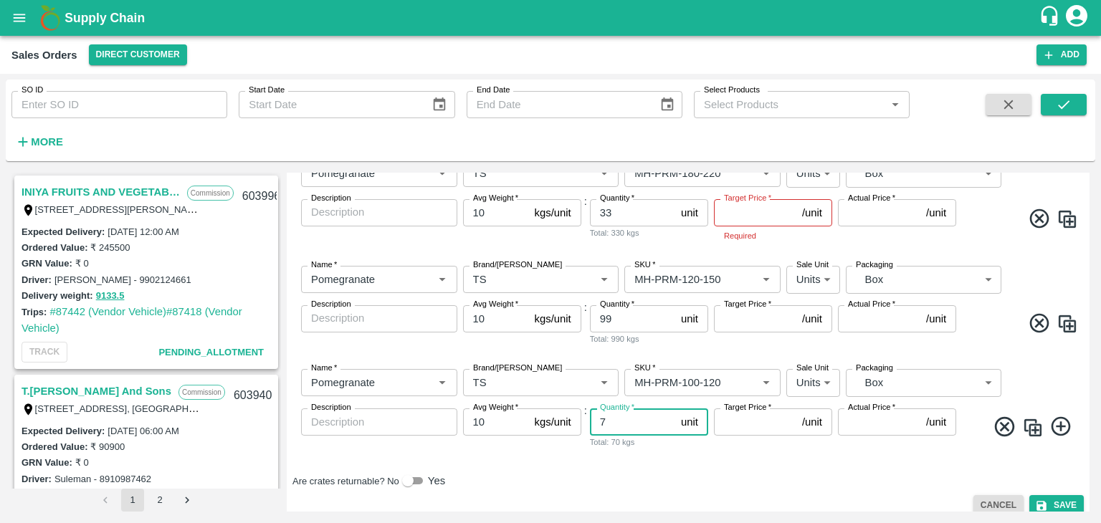
type input "7"
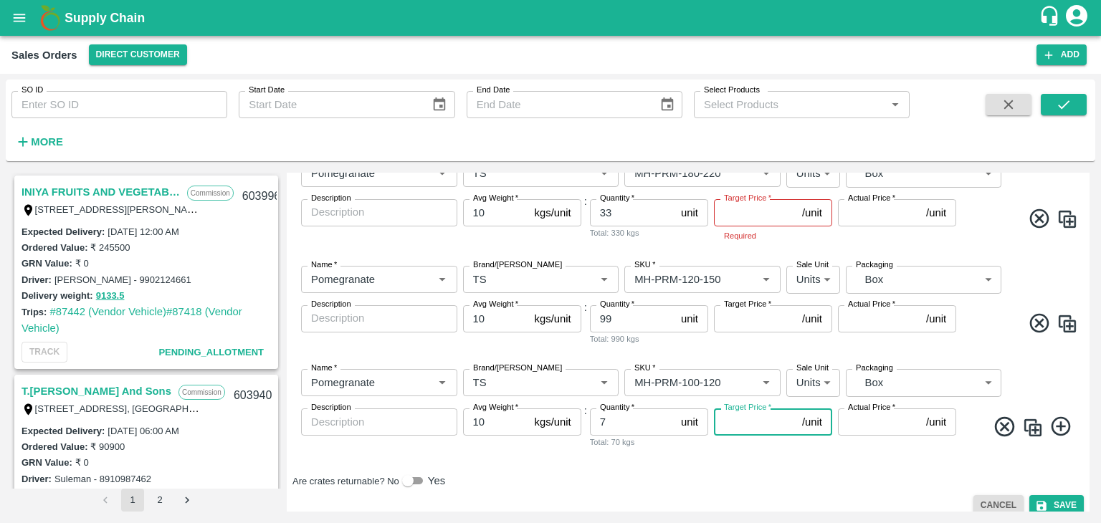
click at [748, 419] on input "Target Price   *" at bounding box center [755, 422] width 82 height 27
type input "700"
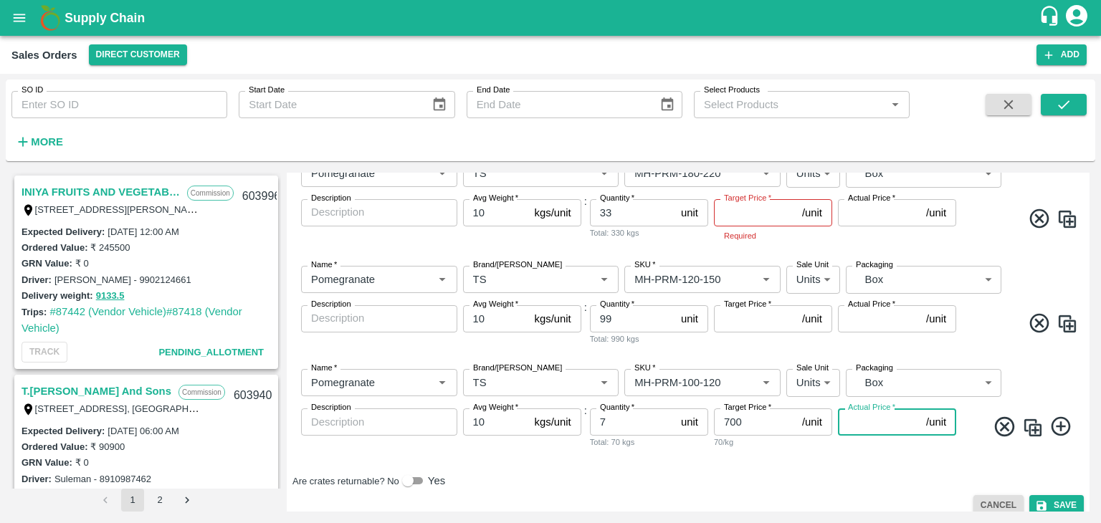
click at [863, 429] on input "Actual Price   *" at bounding box center [879, 422] width 82 height 27
type input "700"
click at [735, 323] on input "Target Price   *" at bounding box center [755, 318] width 82 height 27
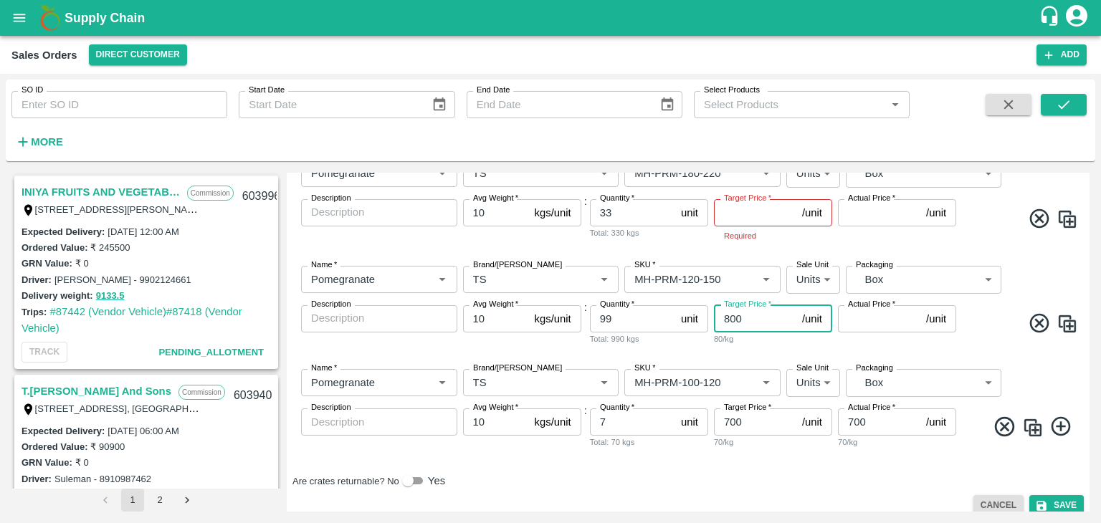
type input "800"
click at [854, 320] on input "Actual Price   *" at bounding box center [879, 318] width 82 height 27
type input "800"
click at [755, 221] on input "Target Price   *" at bounding box center [755, 212] width 82 height 27
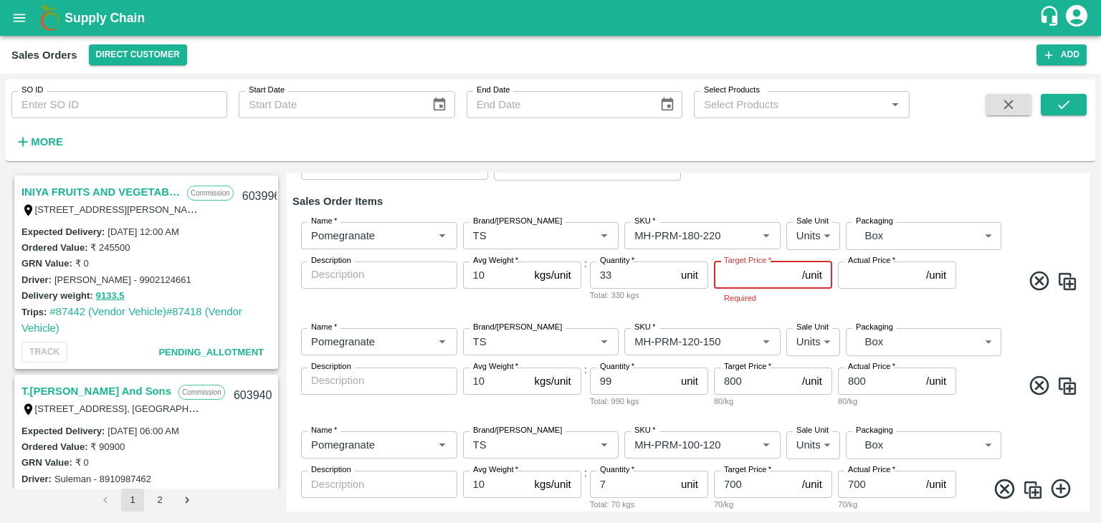
scroll to position [171, 0]
type input "1100"
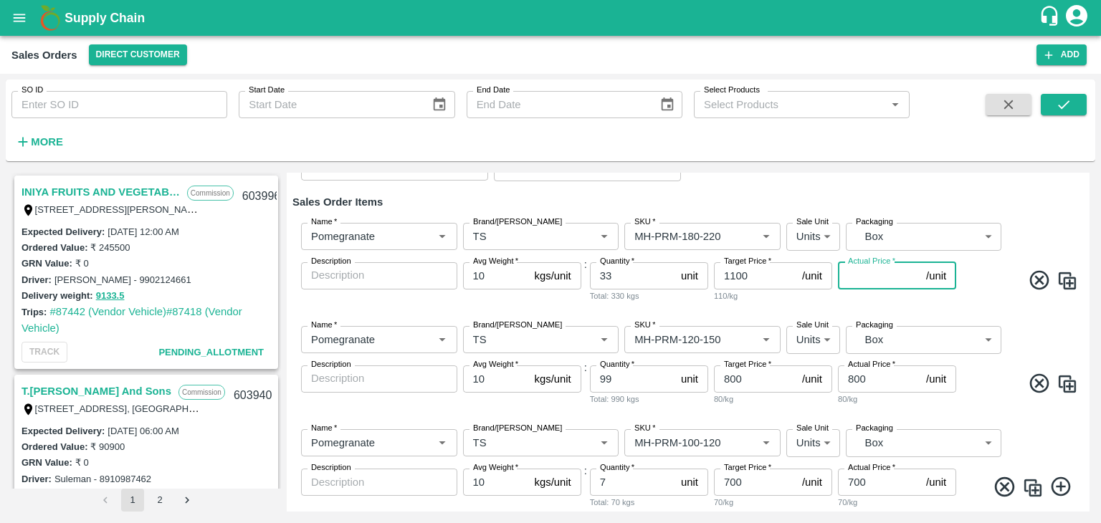
click at [859, 280] on input "Actual Price   *" at bounding box center [879, 275] width 82 height 27
type input "11"
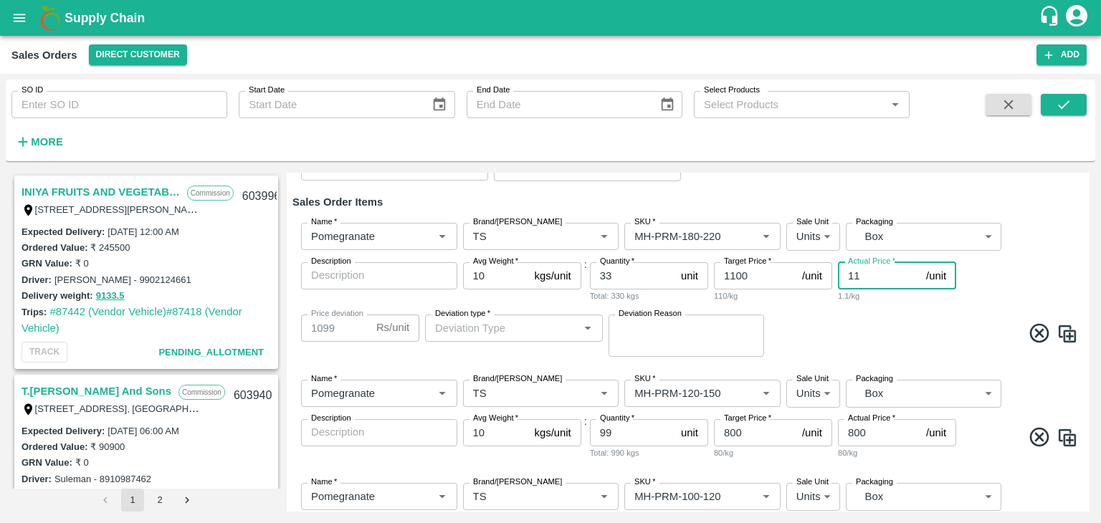
type input "1089"
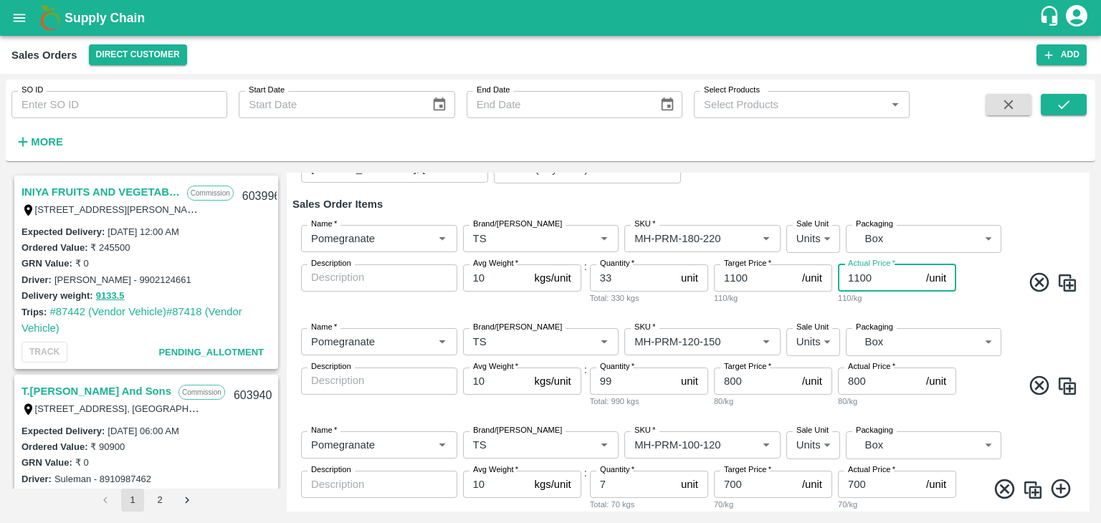
scroll to position [166, 0]
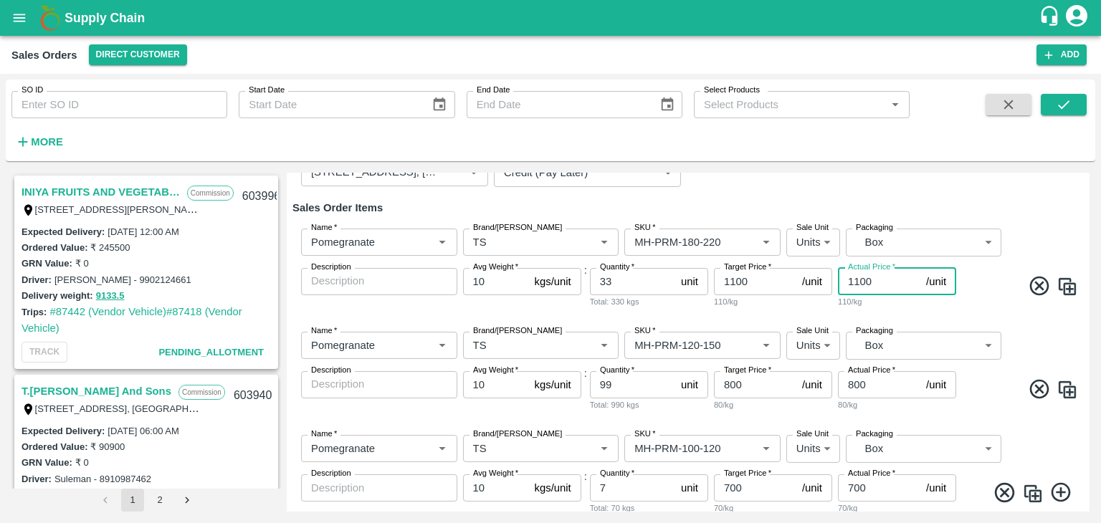
type input "1100"
click at [728, 488] on input "700" at bounding box center [755, 487] width 82 height 27
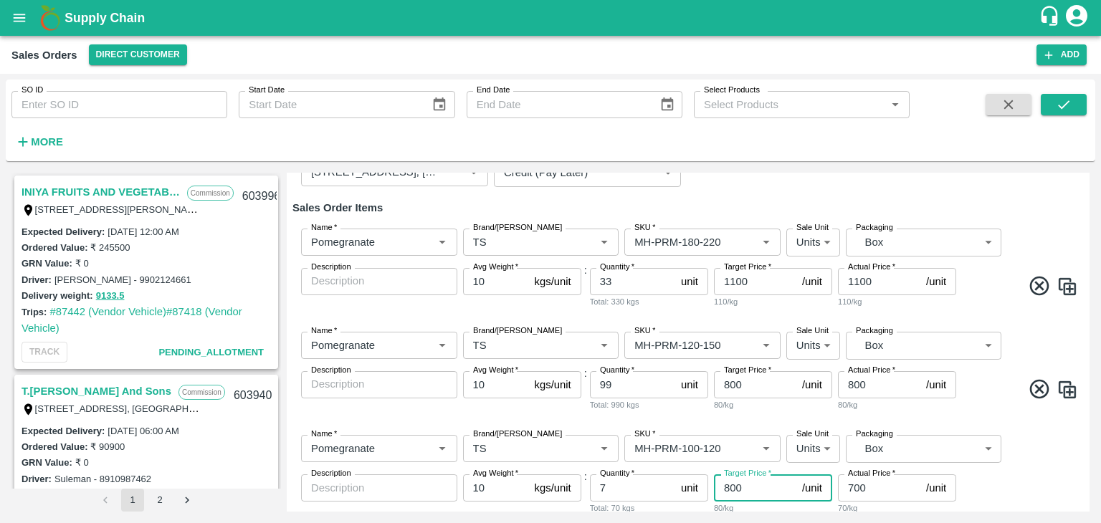
type input "800"
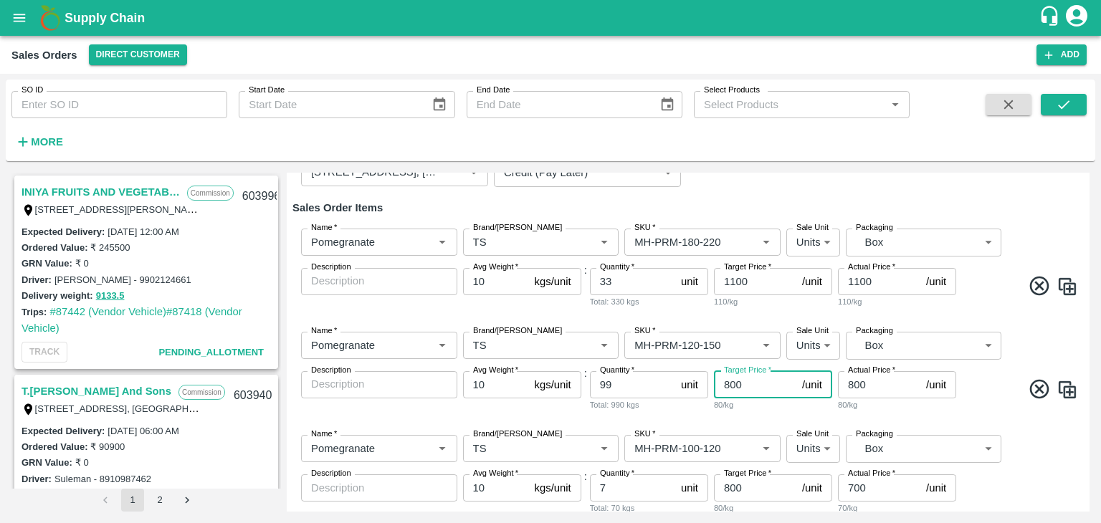
click at [728, 383] on input "800" at bounding box center [755, 384] width 82 height 27
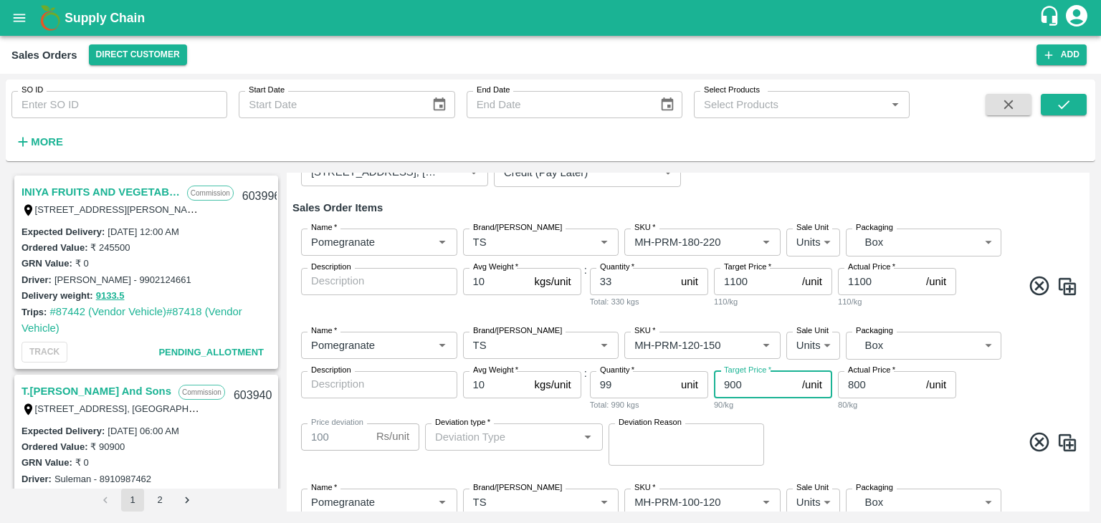
type input "900"
click at [852, 385] on input "800" at bounding box center [879, 384] width 82 height 27
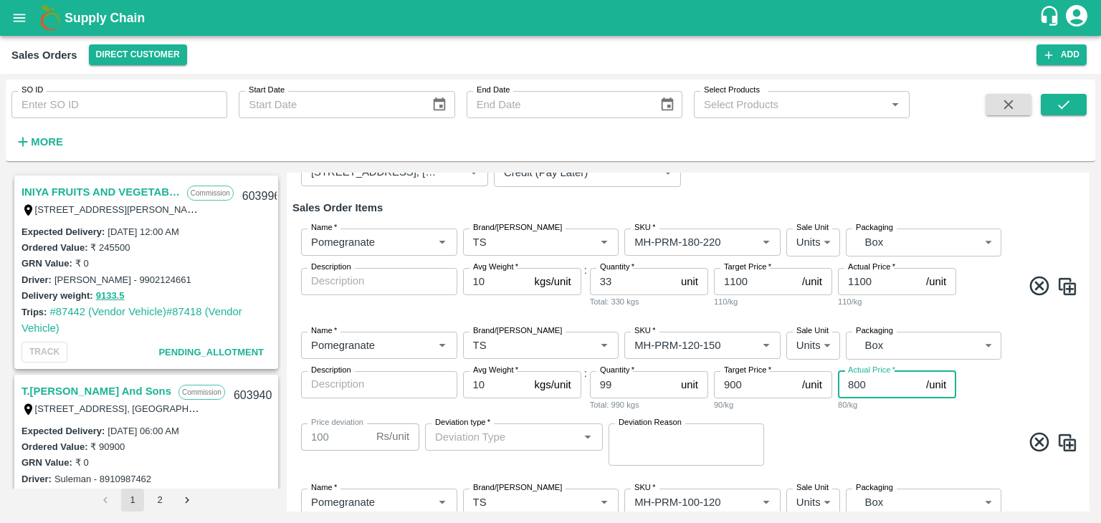
type input "00"
type input "900"
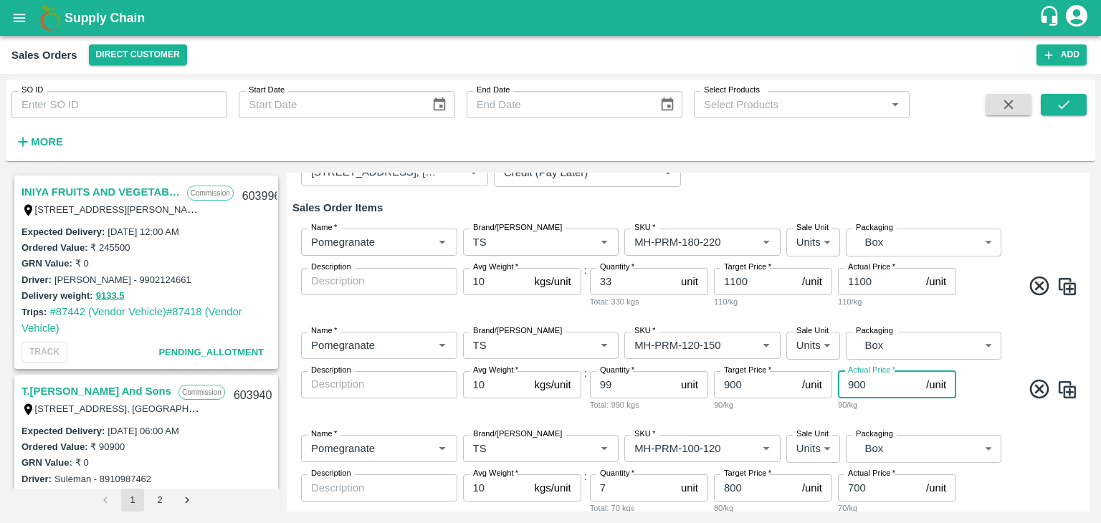
type input "900"
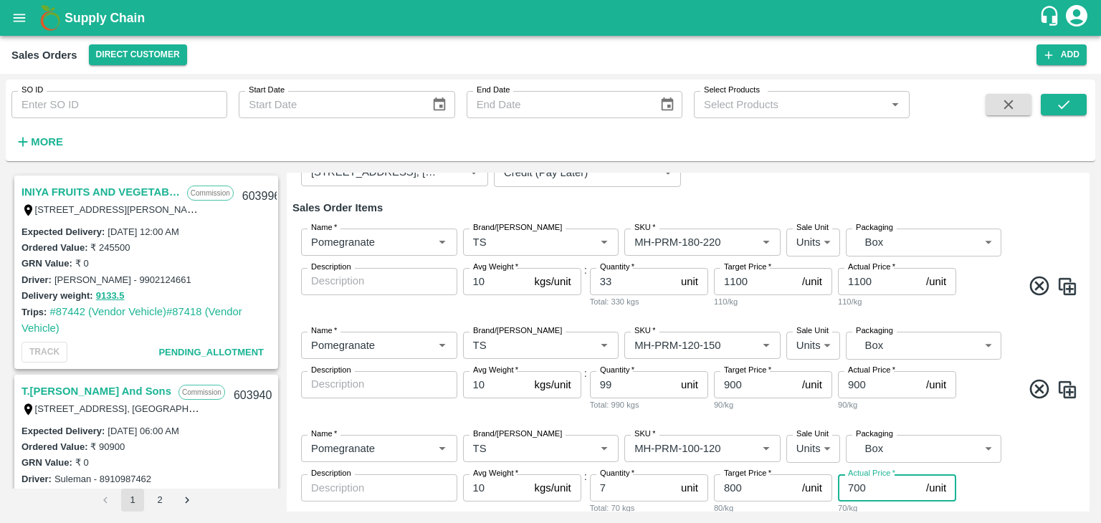
click at [854, 487] on input "700" at bounding box center [879, 487] width 82 height 27
type input "00"
type input "800"
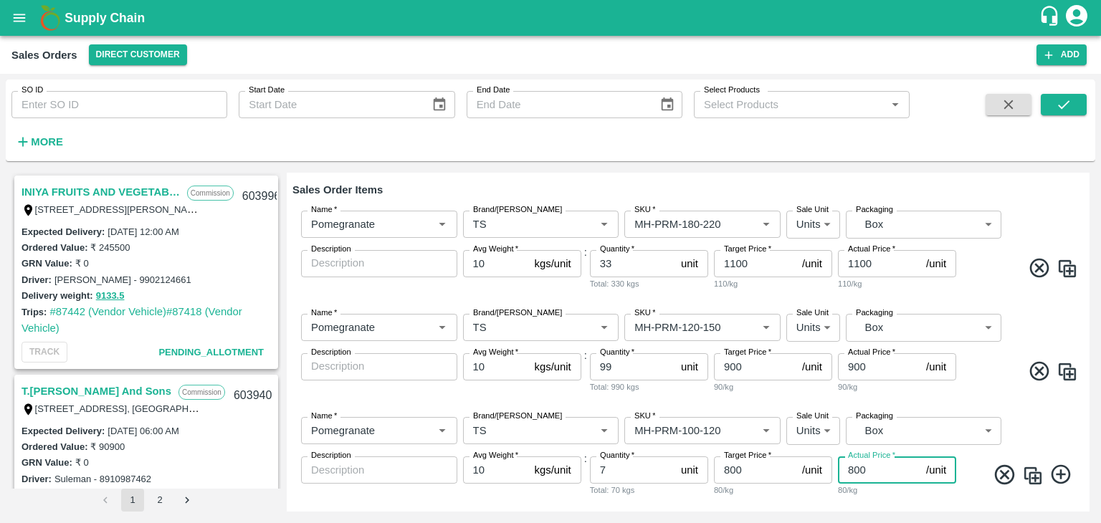
scroll to position [189, 0]
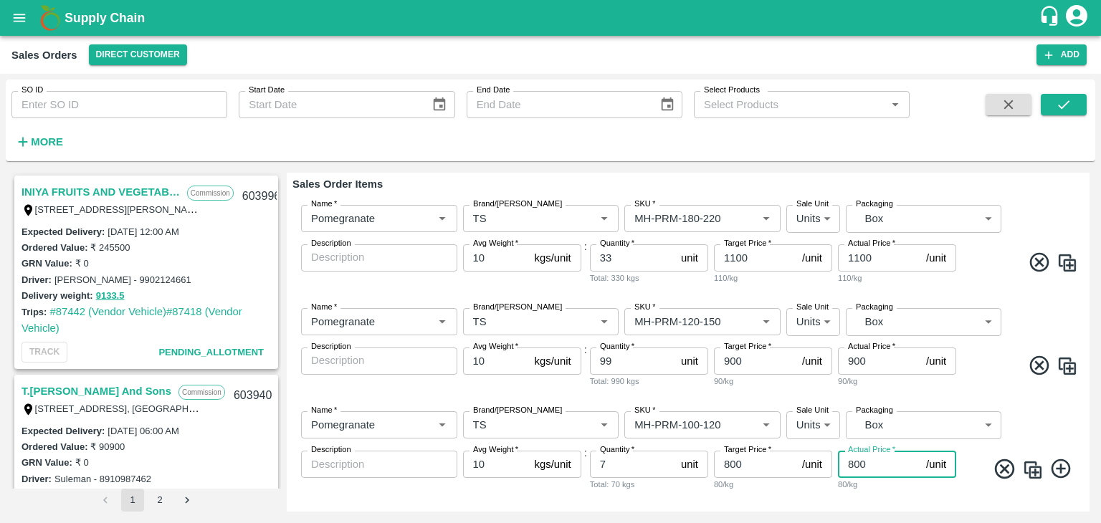
type input "800"
click at [917, 293] on div "Name   * Name   * Brand/[PERSON_NAME]/[PERSON_NAME]   * SKU   * Sale Unit Units…" at bounding box center [687, 245] width 791 height 103
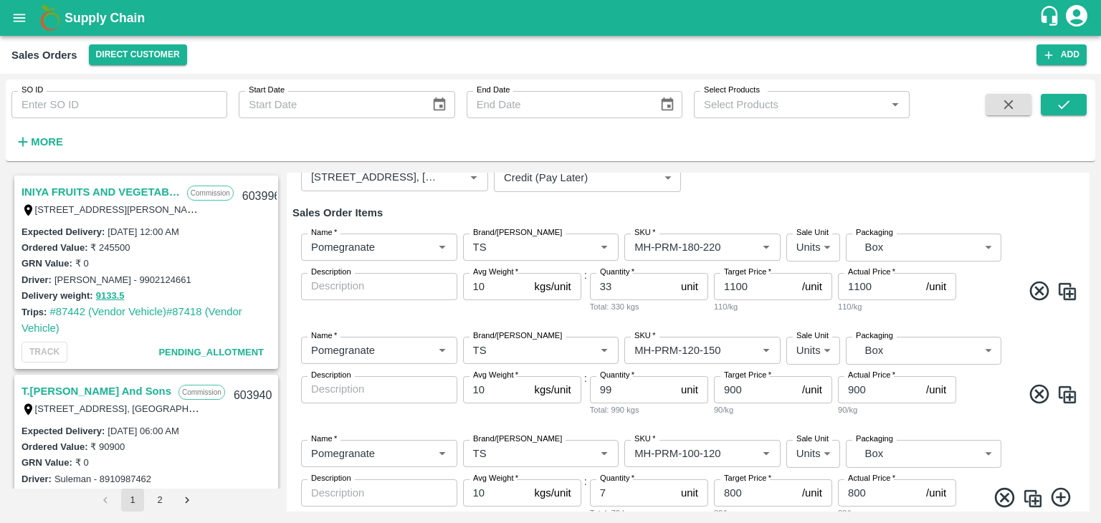
scroll to position [163, 0]
click at [733, 282] on input "1100" at bounding box center [755, 284] width 82 height 27
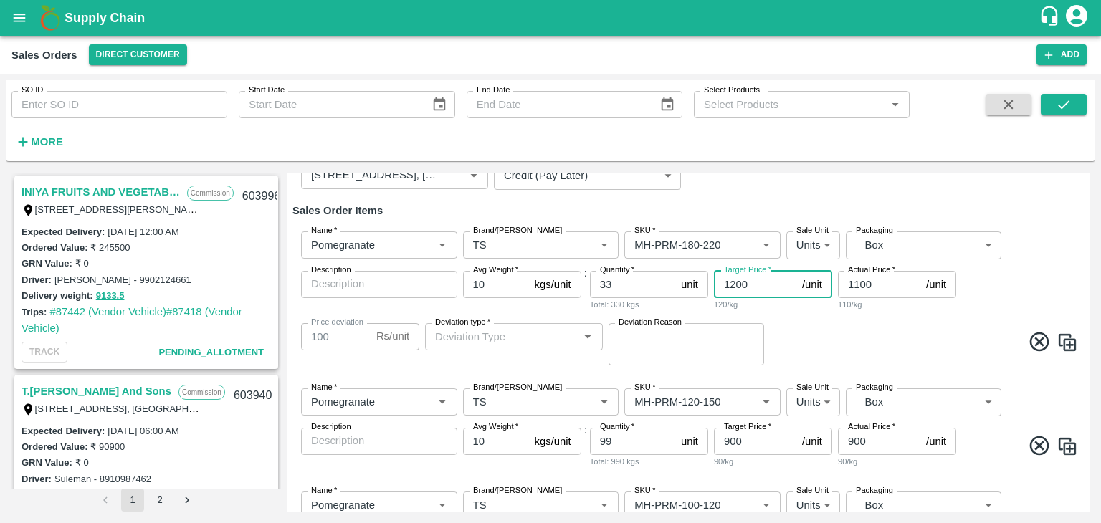
type input "1200"
click at [862, 286] on input "1100" at bounding box center [879, 284] width 82 height 27
type input "100"
type input "1100"
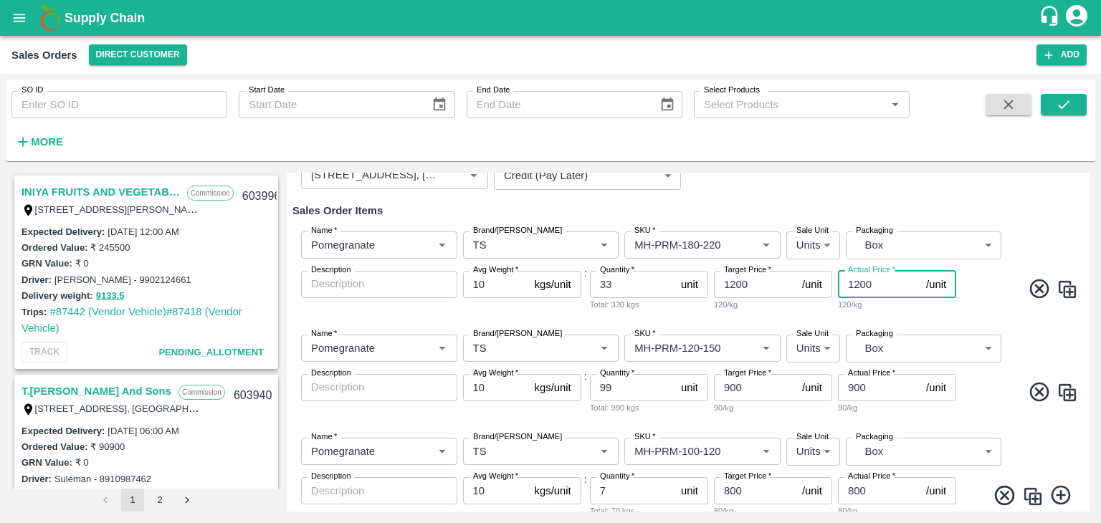
type input "1200"
drag, startPoint x: 1085, startPoint y: 277, endPoint x: 1087, endPoint y: 285, distance: 7.3
click at [1087, 285] on div "Add Sales Order DC   * Direct Customer 6 DC Sale Type   * Commission 2 Sale Typ…" at bounding box center [688, 342] width 803 height 339
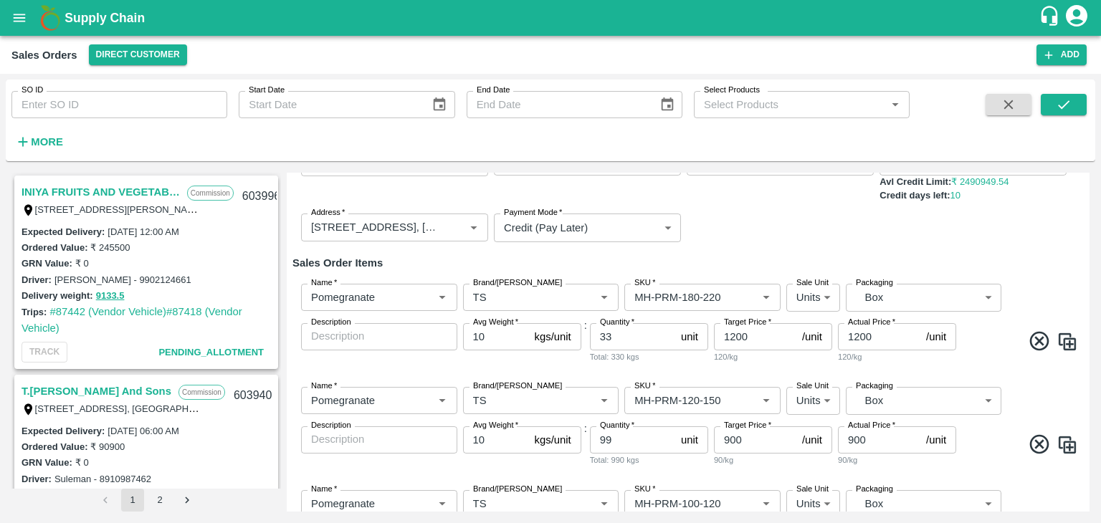
scroll to position [244, 0]
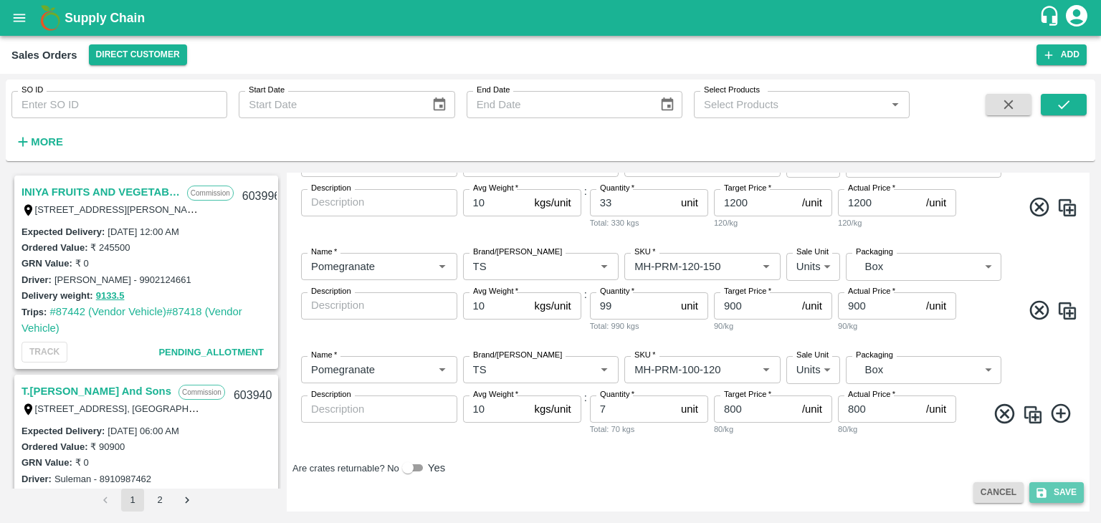
click at [1051, 489] on button "Save" at bounding box center [1056, 492] width 54 height 21
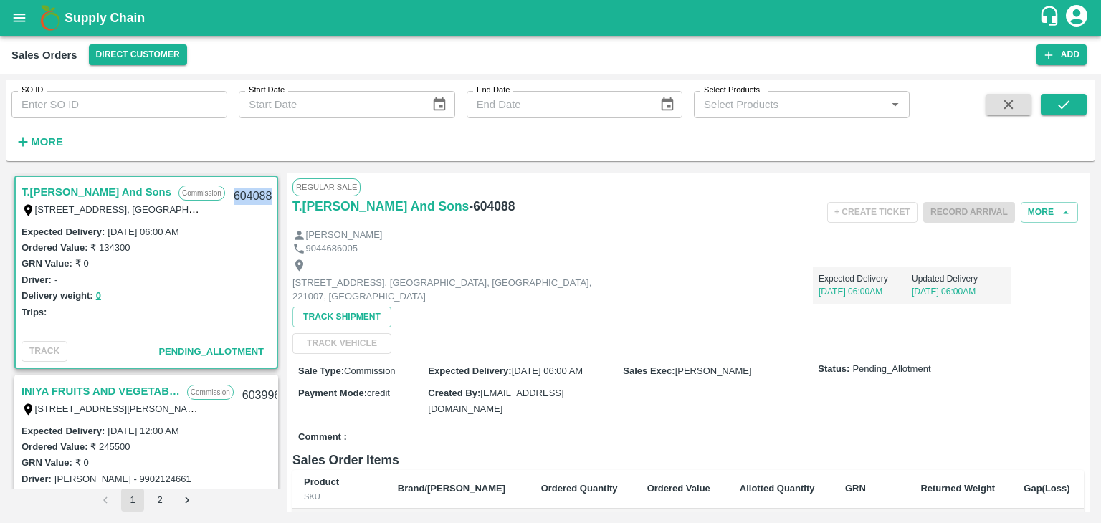
drag, startPoint x: 267, startPoint y: 196, endPoint x: 229, endPoint y: 191, distance: 38.2
click at [229, 191] on div "604088" at bounding box center [252, 197] width 55 height 34
copy div "604088"
click at [679, 283] on div "Expected Delivery [DATE] 06:00AM Updated Delivery [DATE] 06:00AM" at bounding box center [813, 279] width 396 height 49
drag, startPoint x: 130, startPoint y: 248, endPoint x: 97, endPoint y: 247, distance: 32.3
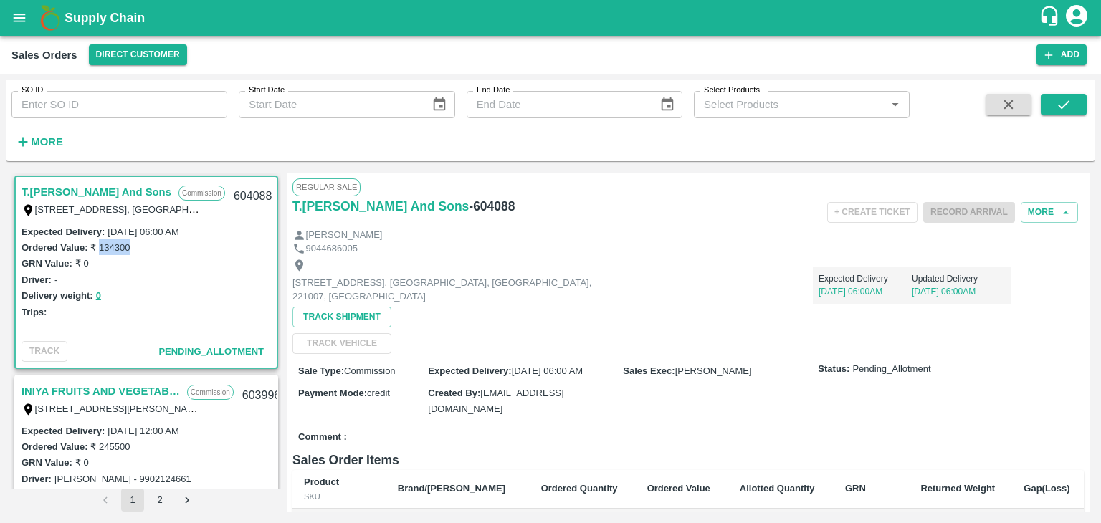
click at [97, 247] on div "Ordered Value: ₹ 134300" at bounding box center [146, 247] width 249 height 16
copy label "134300"
click at [1049, 210] on button "More" at bounding box center [1049, 212] width 57 height 21
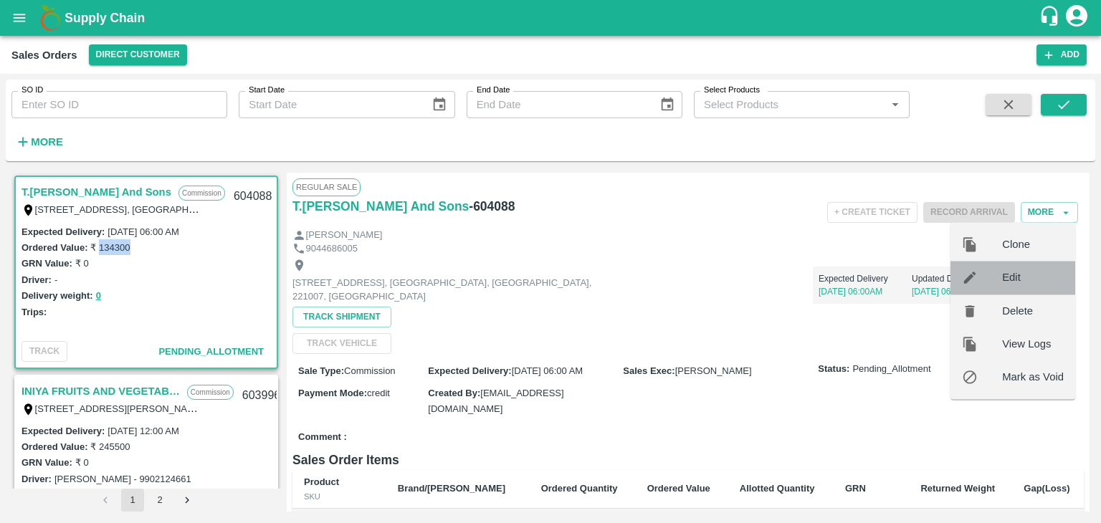
click at [1021, 277] on span "Edit" at bounding box center [1033, 278] width 62 height 16
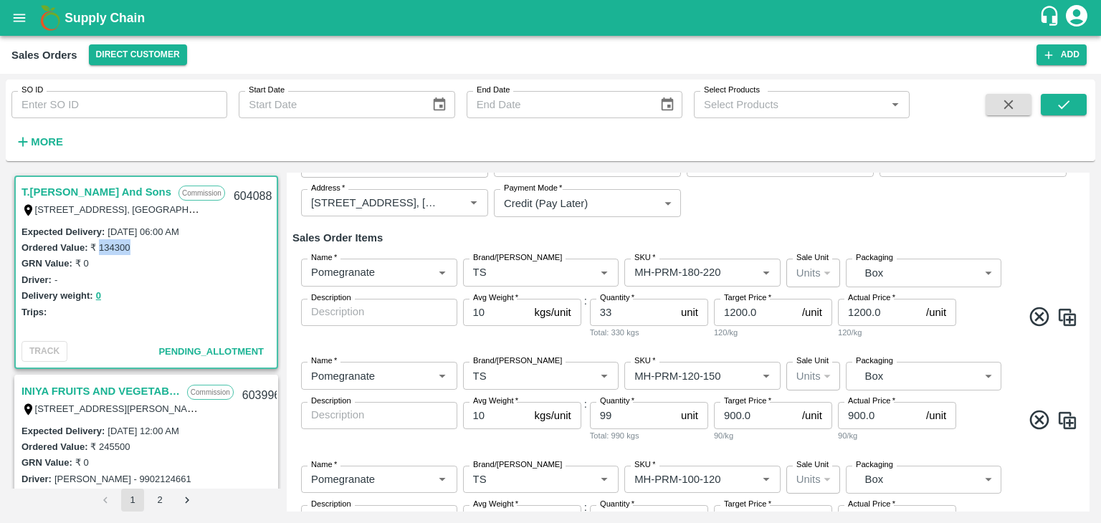
scroll to position [110, 0]
click at [733, 310] on input "1200.0" at bounding box center [755, 311] width 82 height 27
type input "1100.0"
click at [859, 307] on input "1200.0" at bounding box center [879, 311] width 82 height 27
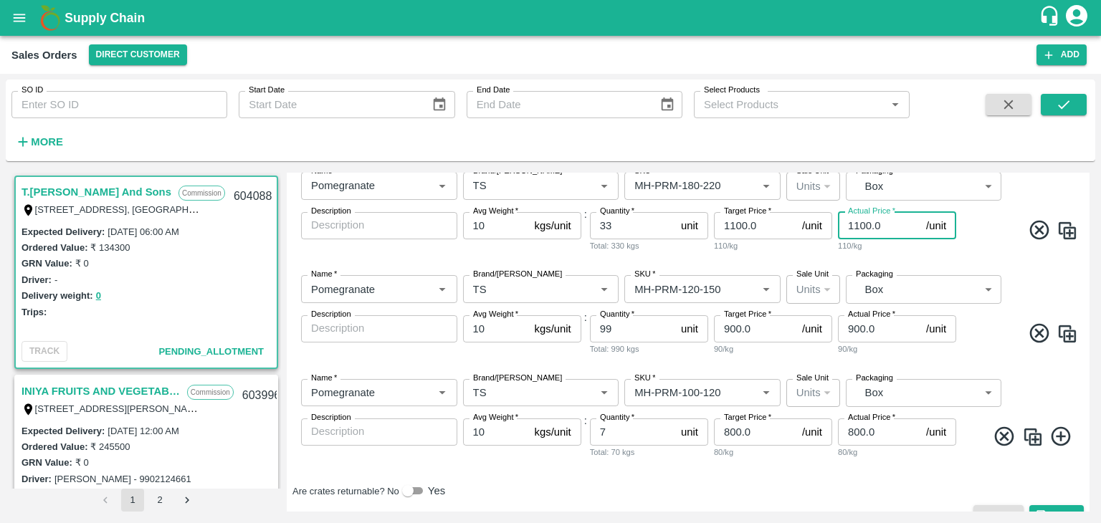
scroll to position [219, 0]
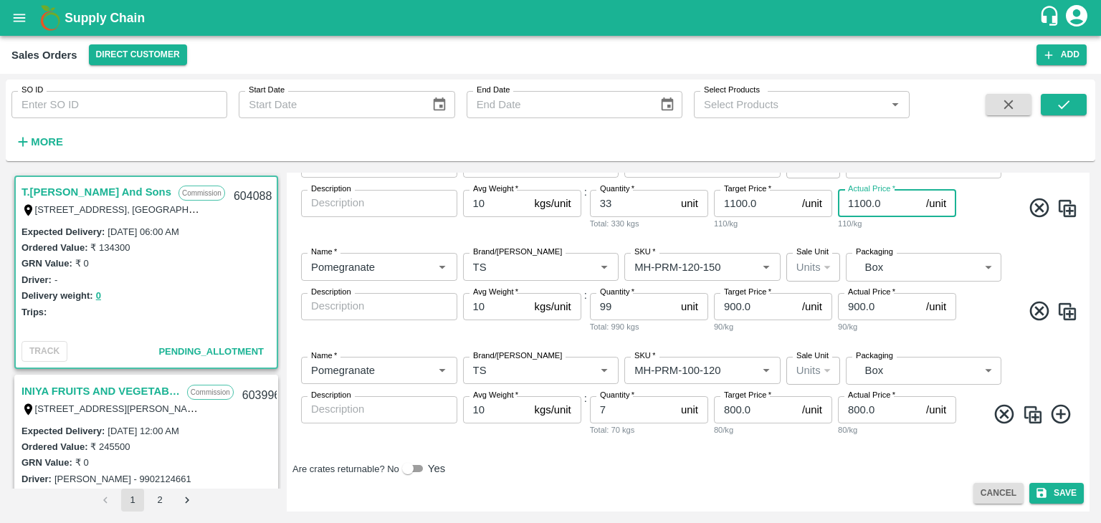
type input "1100.0"
click at [728, 305] on input "900.0" at bounding box center [755, 306] width 82 height 27
type input "800.0"
click at [852, 306] on input "900.0" at bounding box center [879, 306] width 82 height 27
type input "800.0"
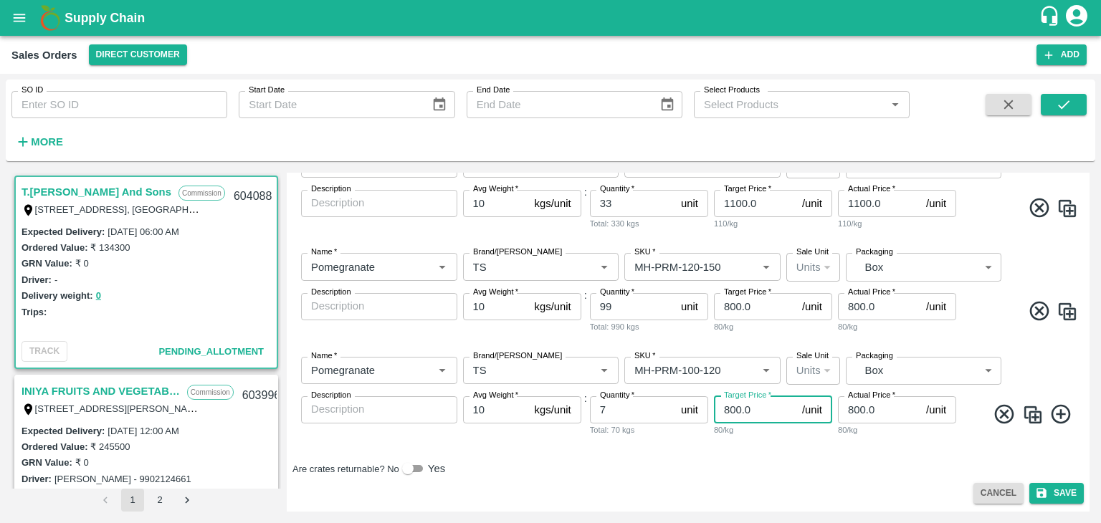
click at [731, 411] on input "800.0" at bounding box center [755, 409] width 82 height 27
type input "700.0"
click at [851, 409] on input "800.0" at bounding box center [879, 409] width 82 height 27
type input "700.0"
click at [1054, 494] on button "Save" at bounding box center [1056, 493] width 54 height 21
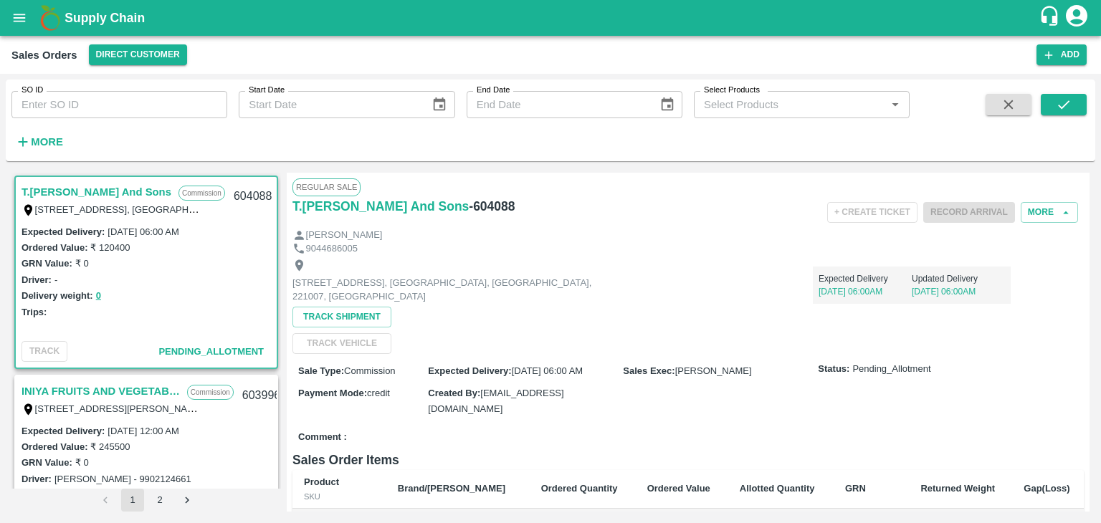
drag, startPoint x: 211, startPoint y: 232, endPoint x: 109, endPoint y: 234, distance: 101.8
click at [109, 234] on div "Expected Delivery : [DATE] 06:00 AM" at bounding box center [146, 232] width 249 height 16
drag, startPoint x: 135, startPoint y: 247, endPoint x: 89, endPoint y: 244, distance: 46.0
click at [89, 244] on div "Ordered Value: ₹ 120400" at bounding box center [146, 247] width 249 height 16
copy label "₹ 120400"
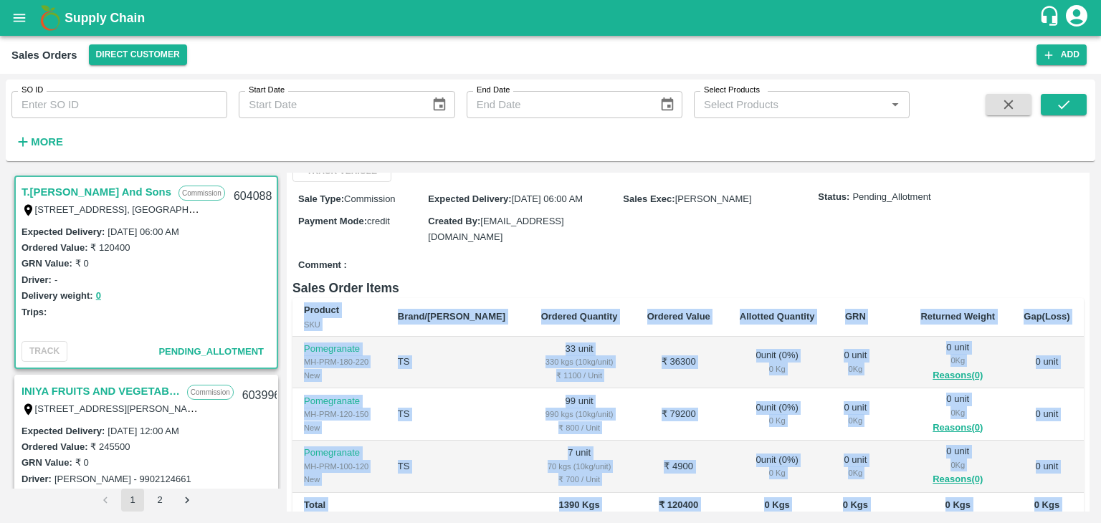
scroll to position [325, 0]
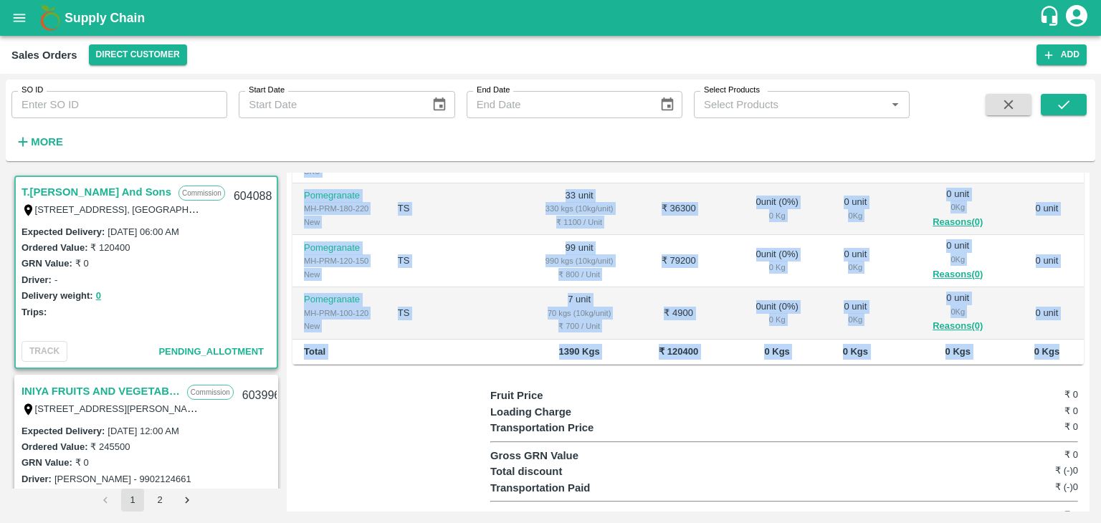
drag, startPoint x: 292, startPoint y: 288, endPoint x: 1057, endPoint y: 331, distance: 766.7
click at [1057, 331] on div "Regular Sale T.[PERSON_NAME] And Sons - 604088 + Create Ticket Record Arrival M…" at bounding box center [688, 342] width 803 height 339
copy table "Product SKU Brand/Marka Ordered Quantity Ordered Value Allotted Quantity GRN Re…"
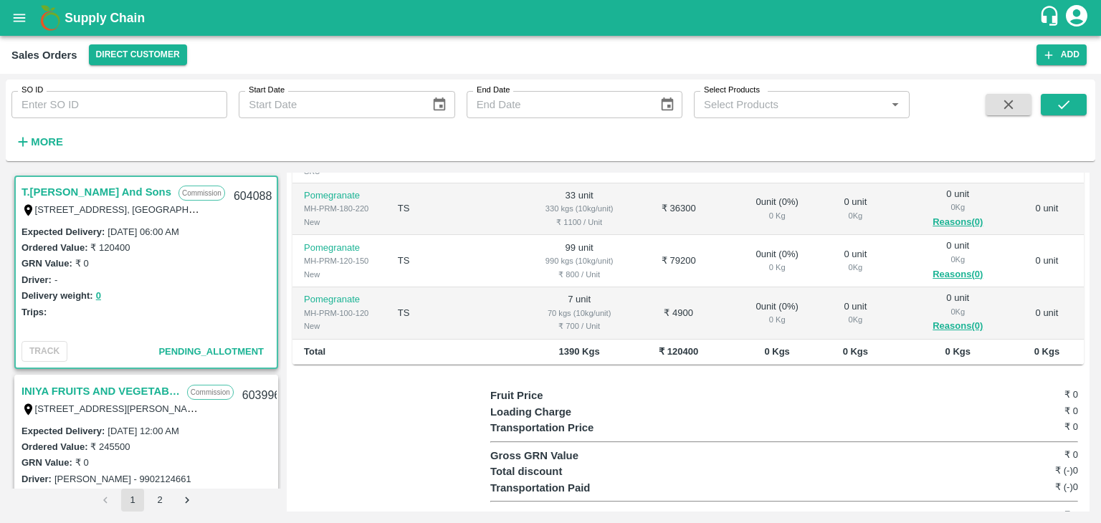
click at [480, 427] on div at bounding box center [391, 456] width 198 height 136
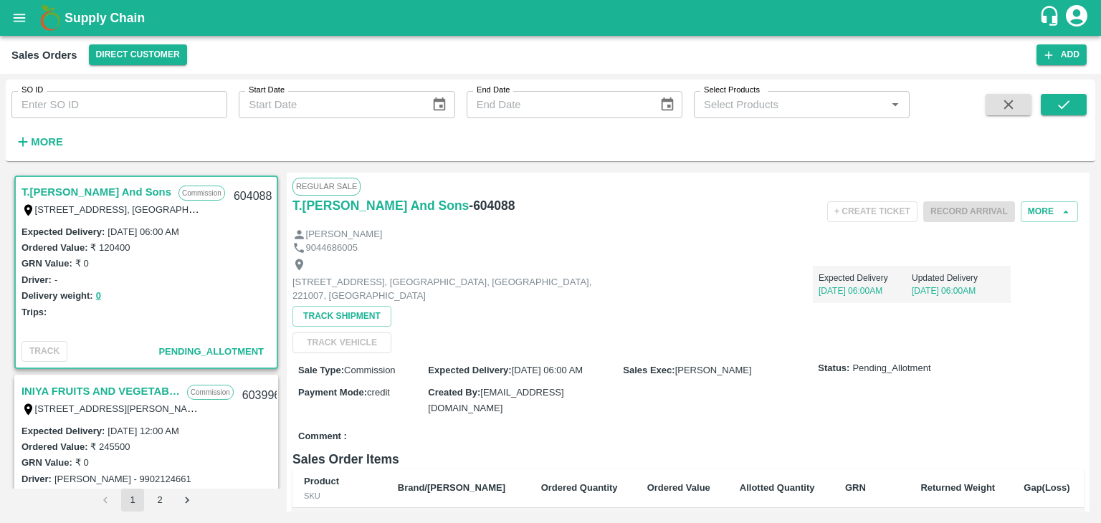
scroll to position [0, 0]
click at [1067, 104] on icon "submit" at bounding box center [1063, 104] width 11 height 9
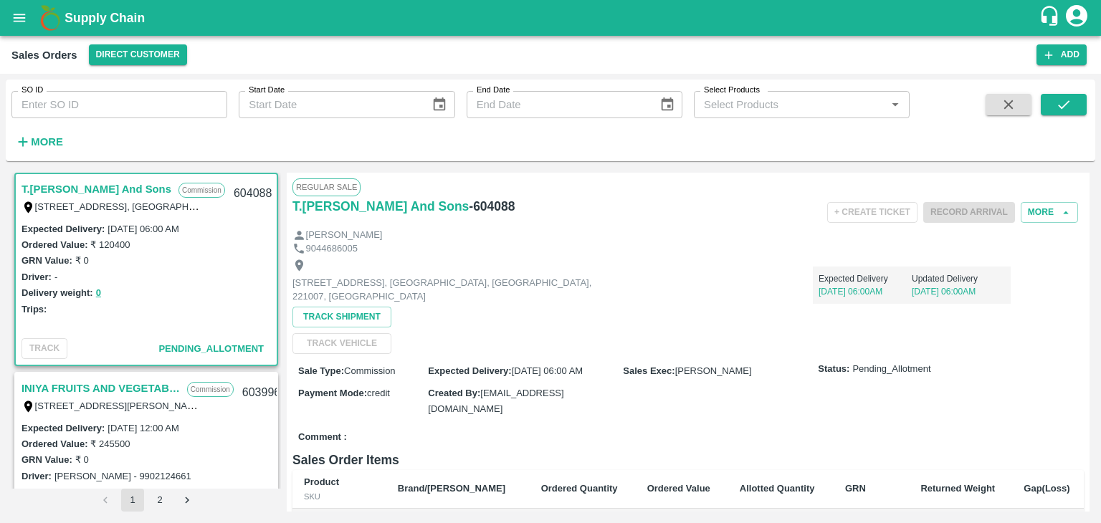
click at [113, 410] on label "[STREET_ADDRESS][PERSON_NAME]" at bounding box center [119, 405] width 169 height 11
click at [97, 388] on link "INIYA FRUITS AND VEGETABLES" at bounding box center [101, 388] width 158 height 19
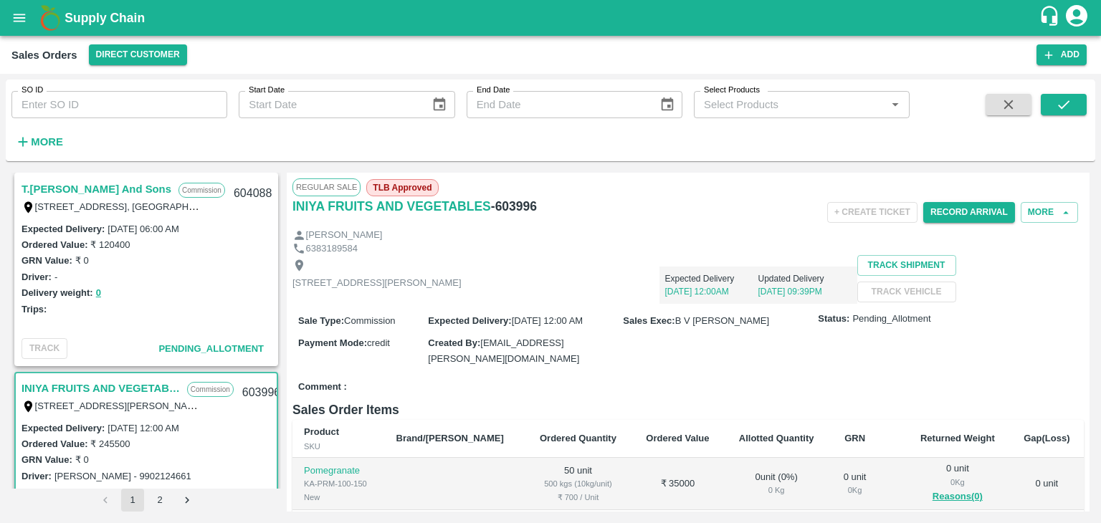
click at [1089, 238] on div "T.[PERSON_NAME] And Sons Commission Shop [STREET_ADDRESS], [GEOGRAPHIC_DATA] 22…" at bounding box center [550, 342] width 1089 height 350
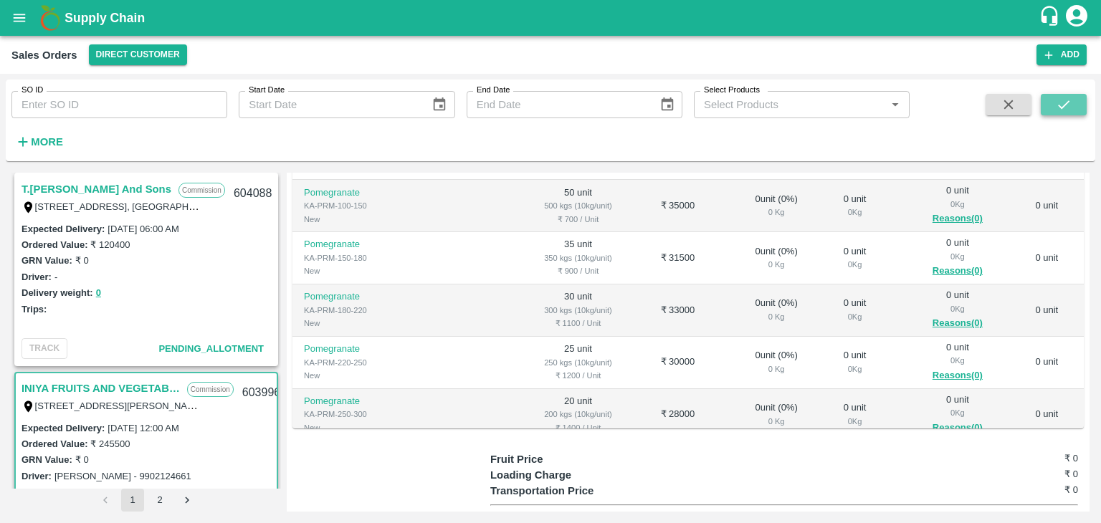
click at [1057, 104] on icon "submit" at bounding box center [1064, 105] width 16 height 16
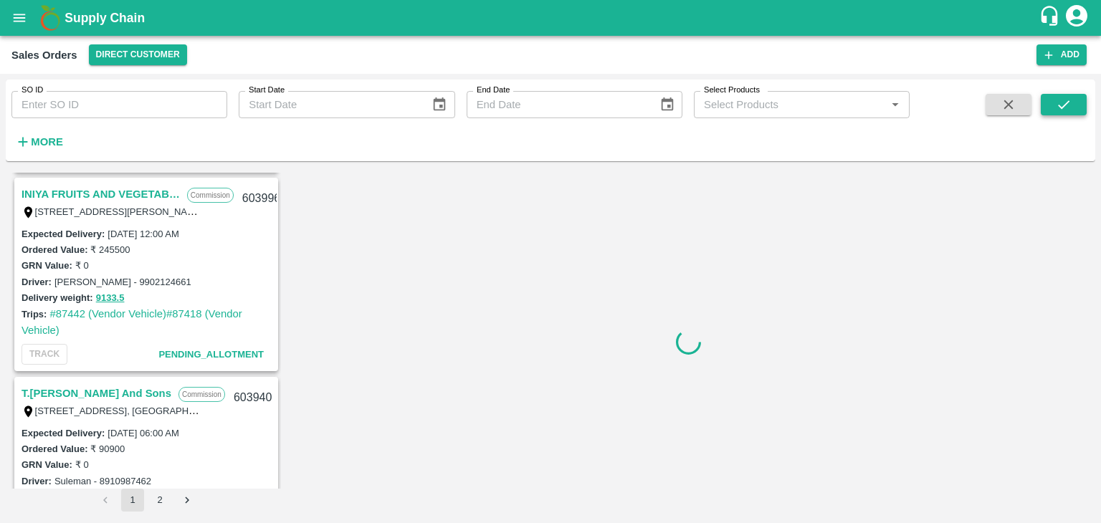
scroll to position [202, 0]
